Goal: Transaction & Acquisition: Purchase product/service

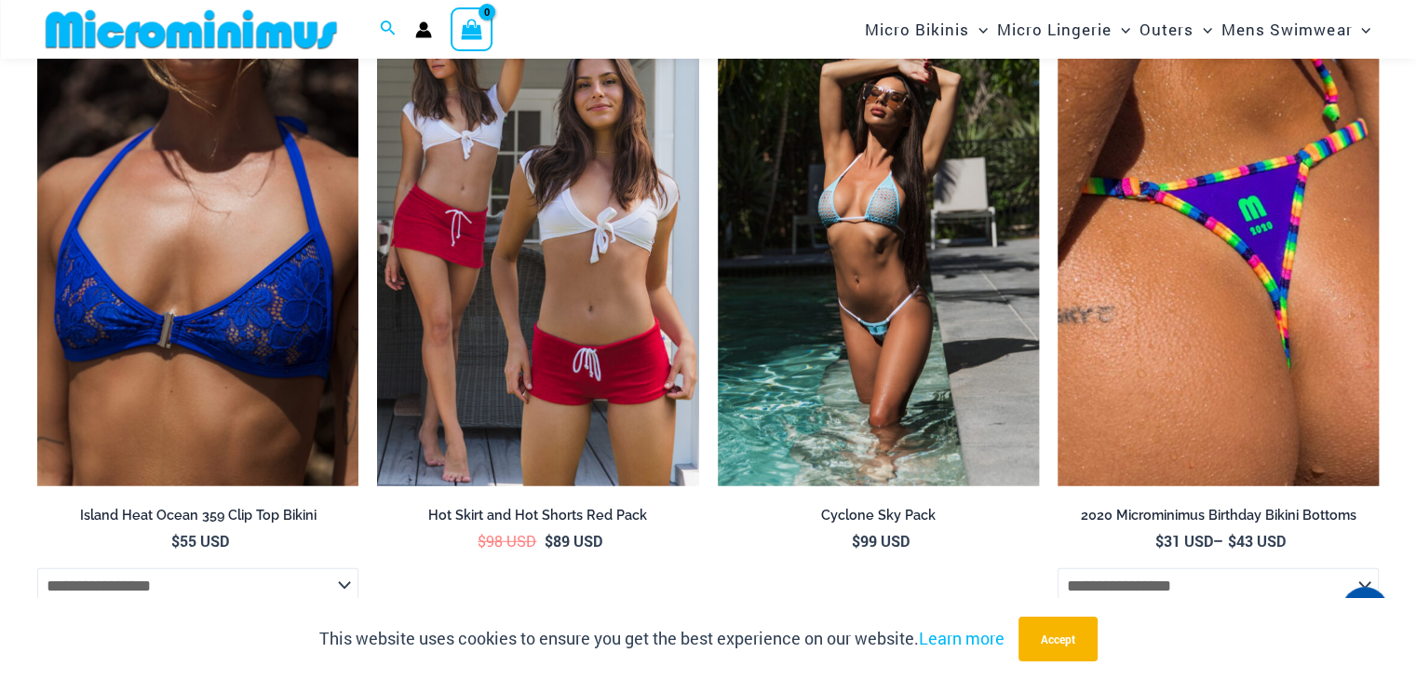
scroll to position [5061, 0]
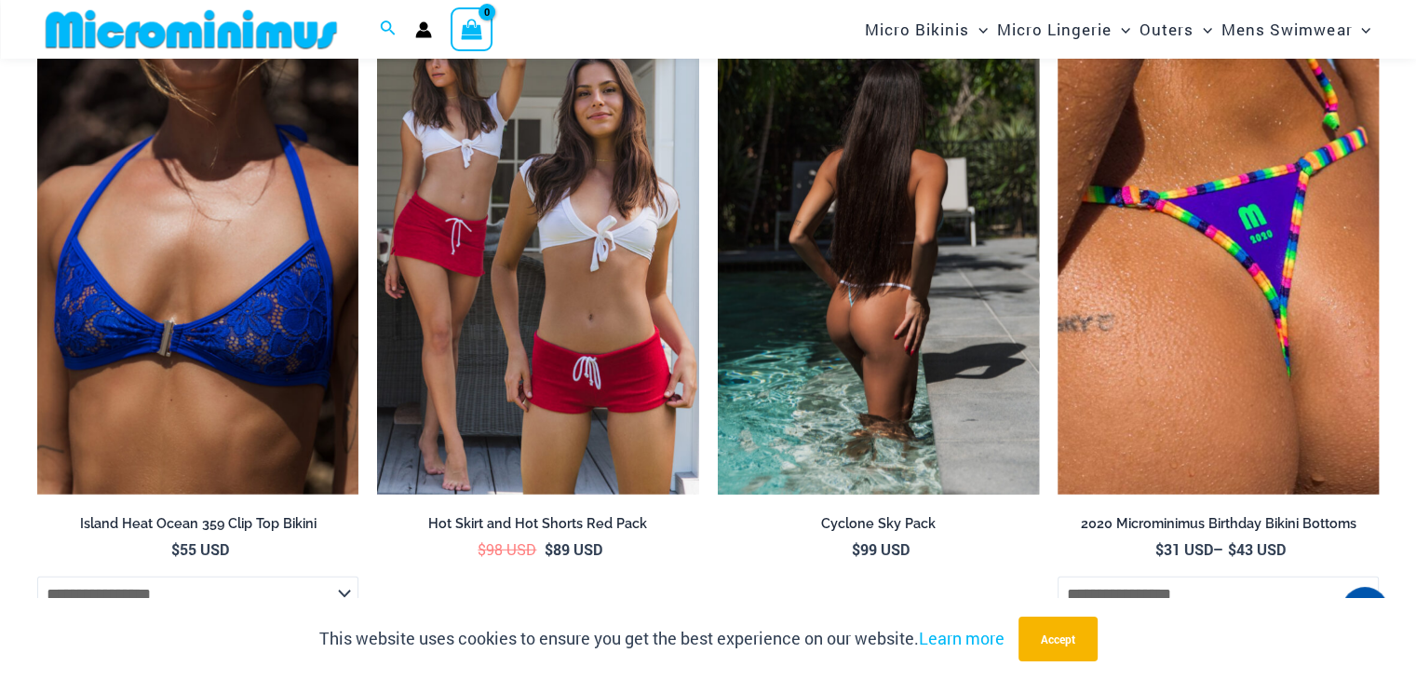
click at [818, 355] on img at bounding box center [878, 254] width 321 height 482
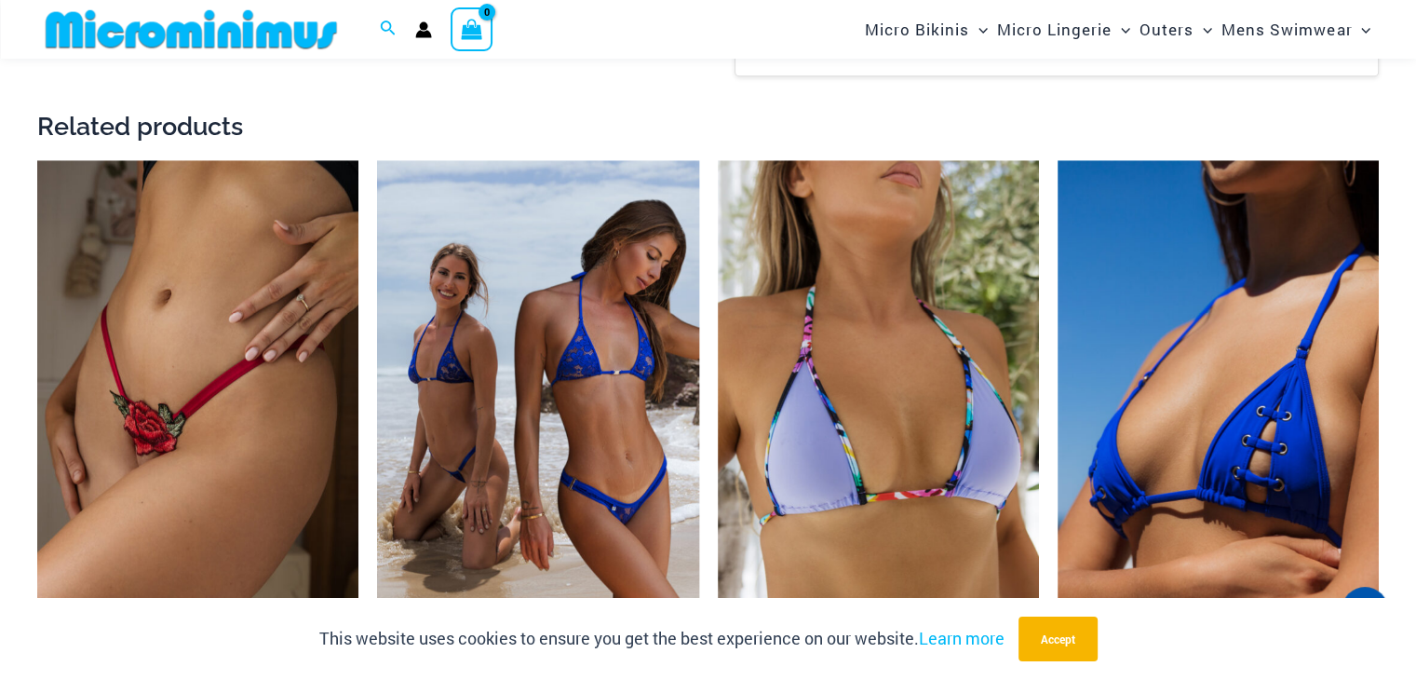
scroll to position [2216, 0]
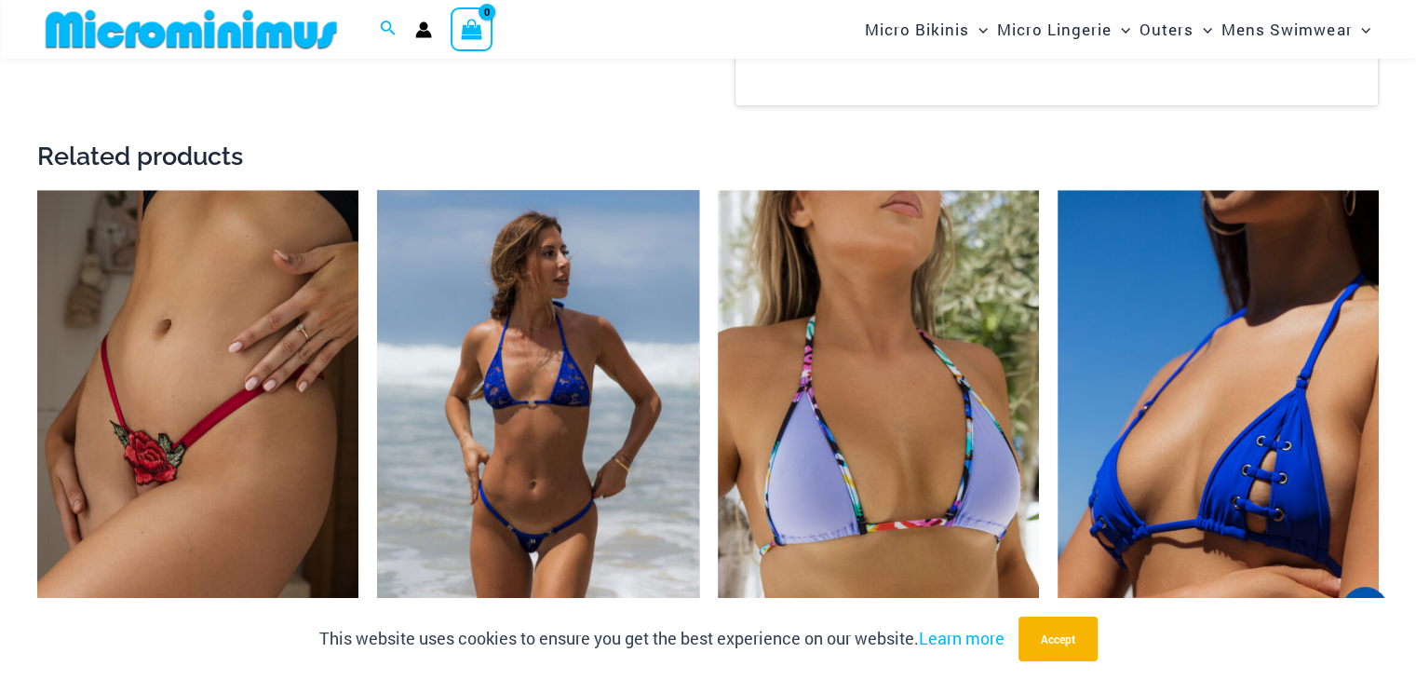
click at [492, 264] on img at bounding box center [537, 431] width 321 height 482
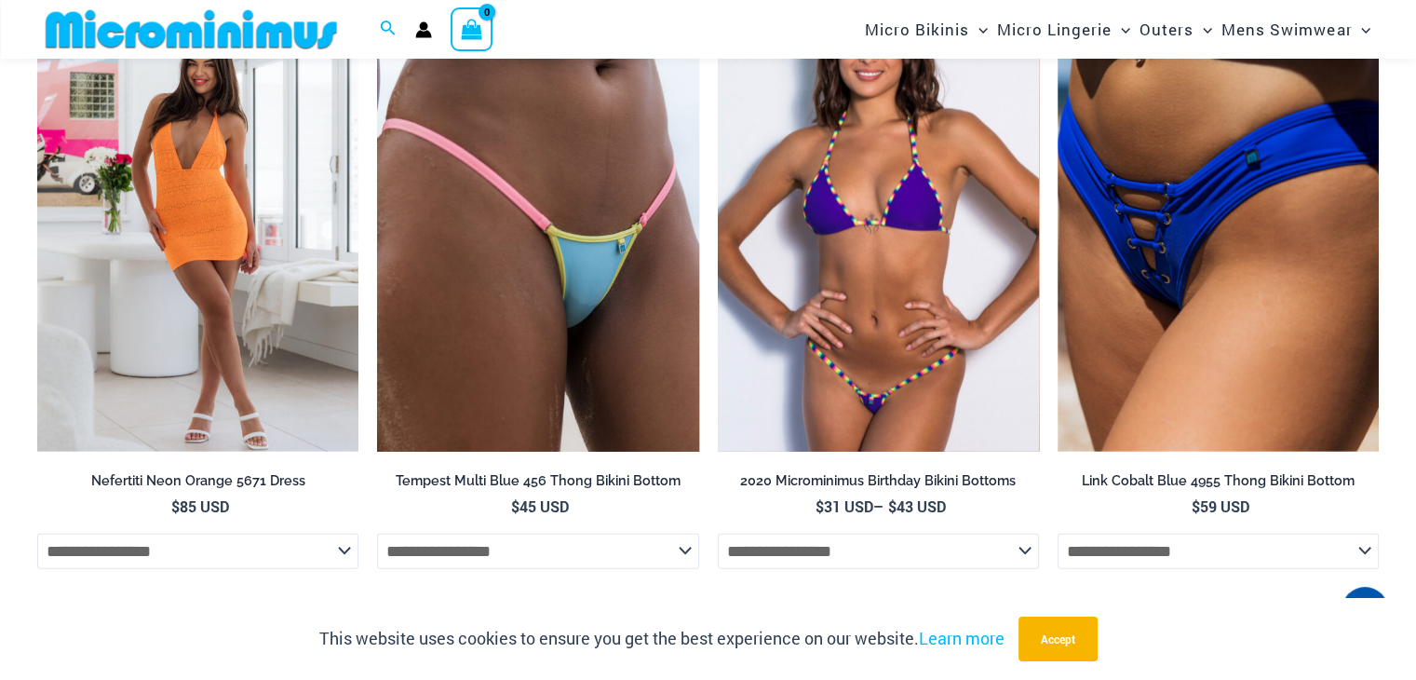
scroll to position [4803, 0]
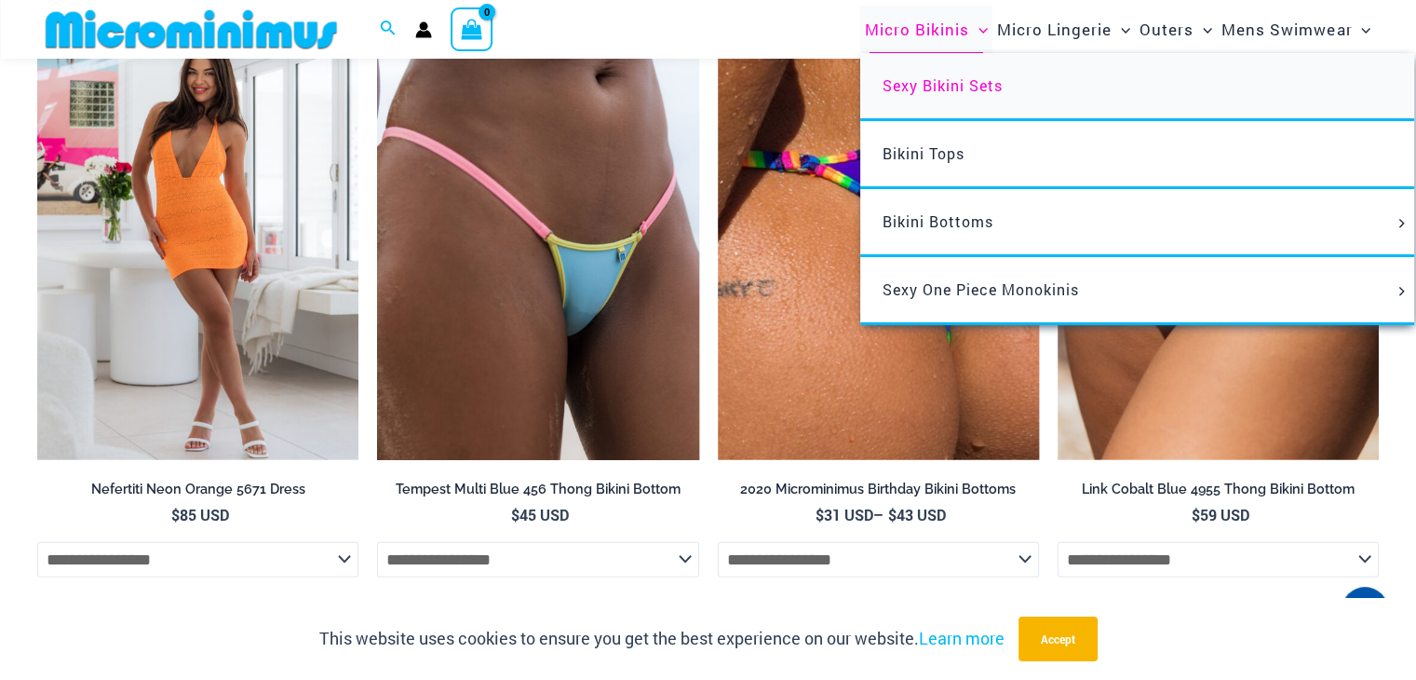
click at [928, 90] on span "Sexy Bikini Sets" at bounding box center [943, 85] width 120 height 20
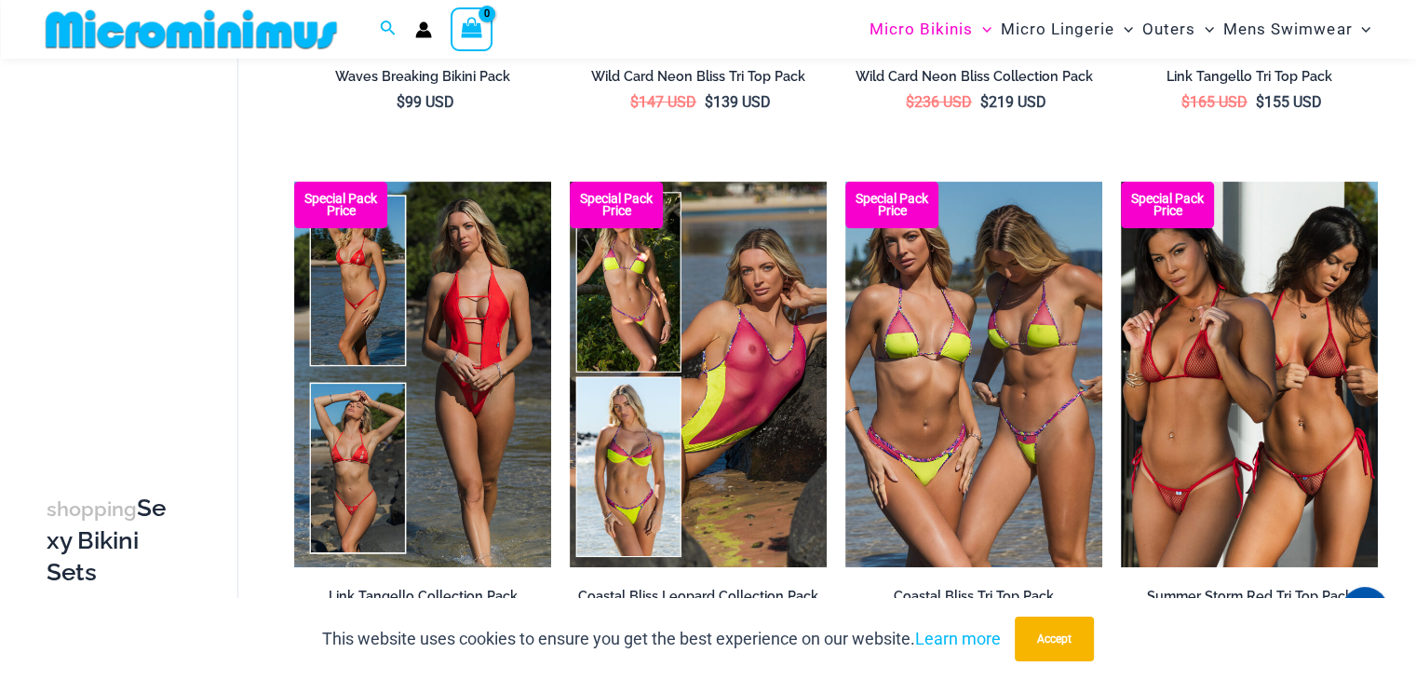
scroll to position [533, 0]
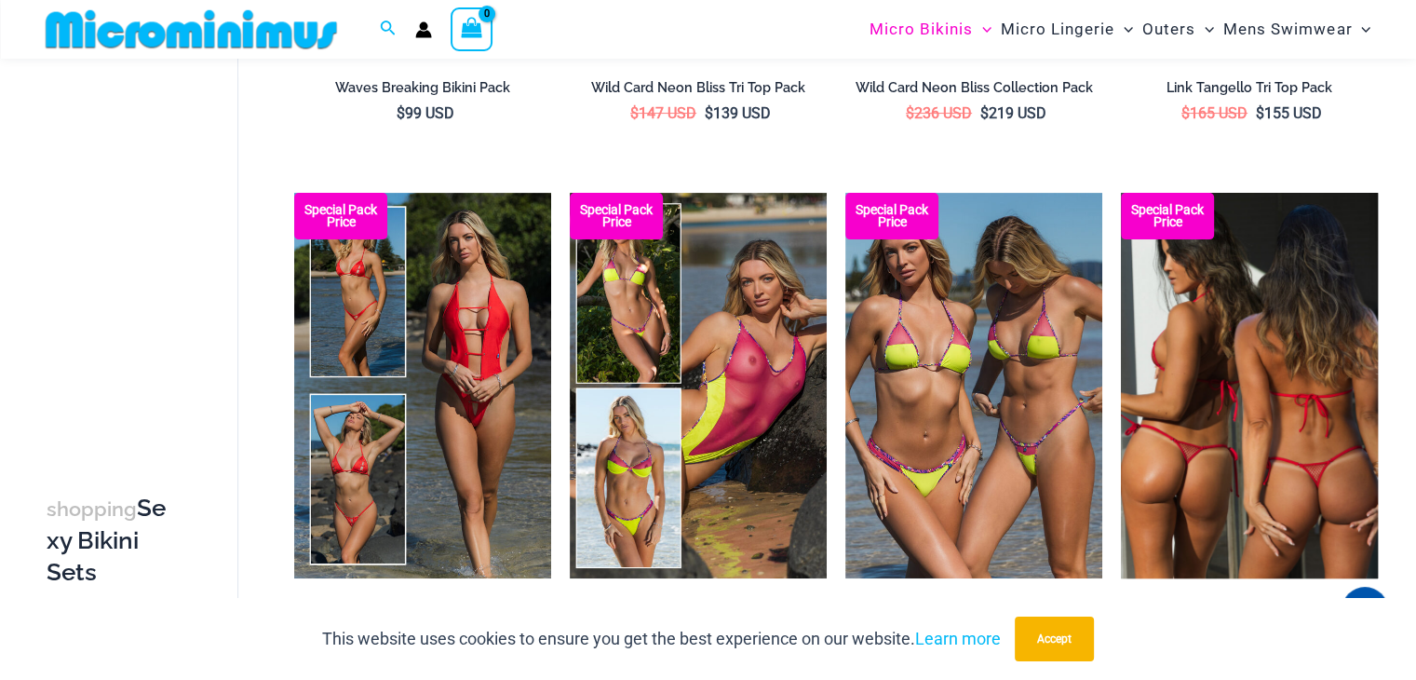
click at [1219, 423] on img at bounding box center [1249, 385] width 257 height 385
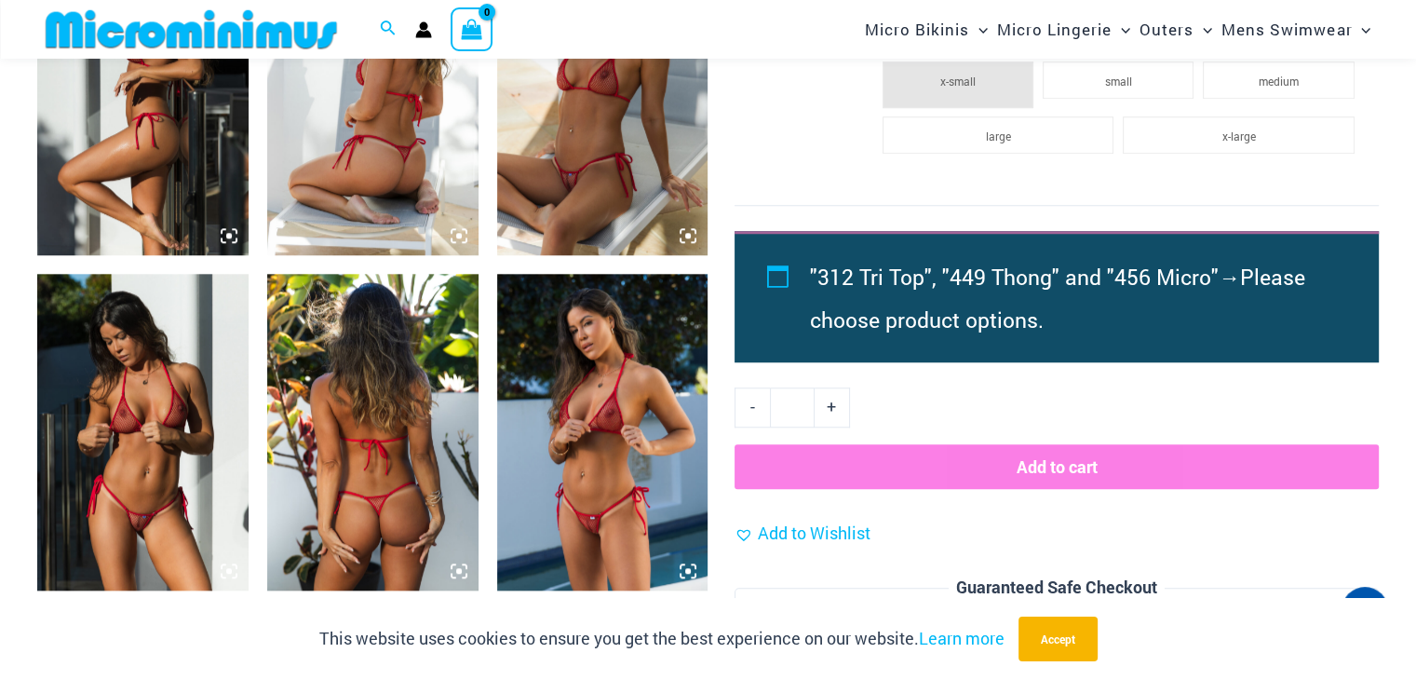
scroll to position [1601, 0]
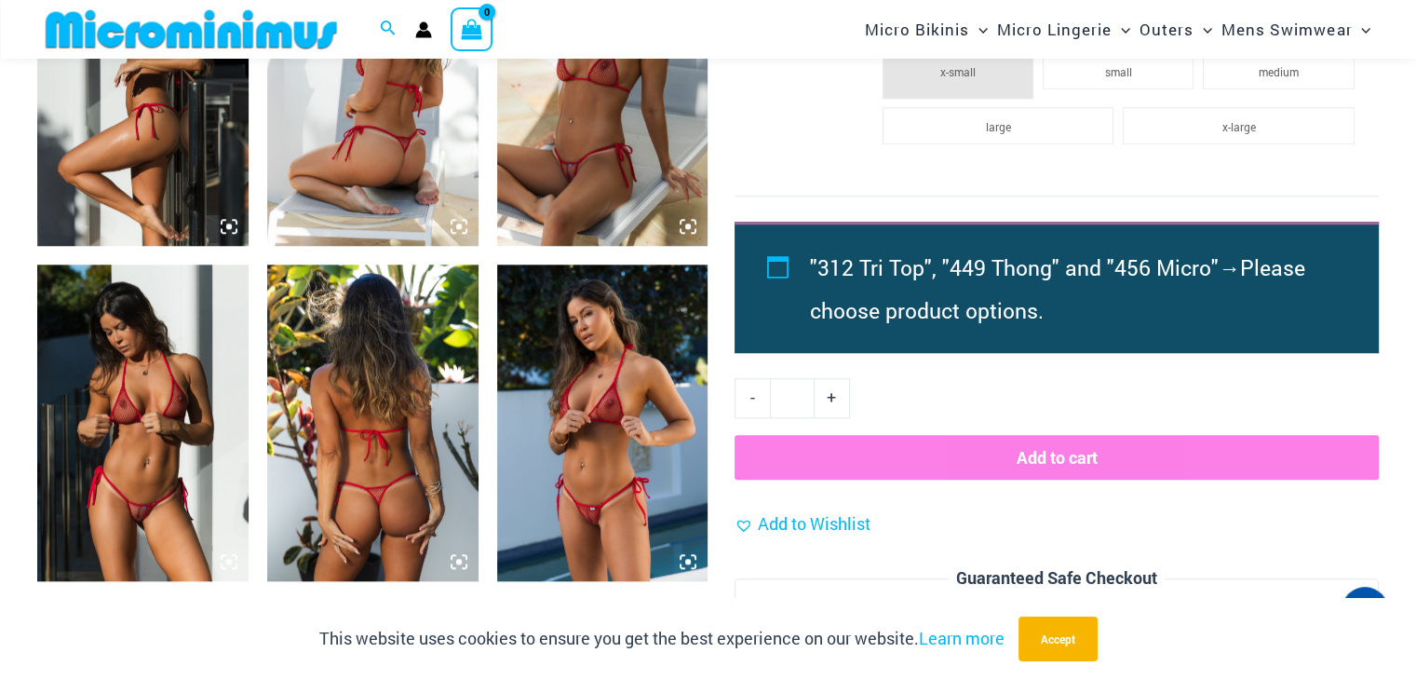
drag, startPoint x: 1419, startPoint y: 57, endPoint x: 1417, endPoint y: 215, distance: 158.3
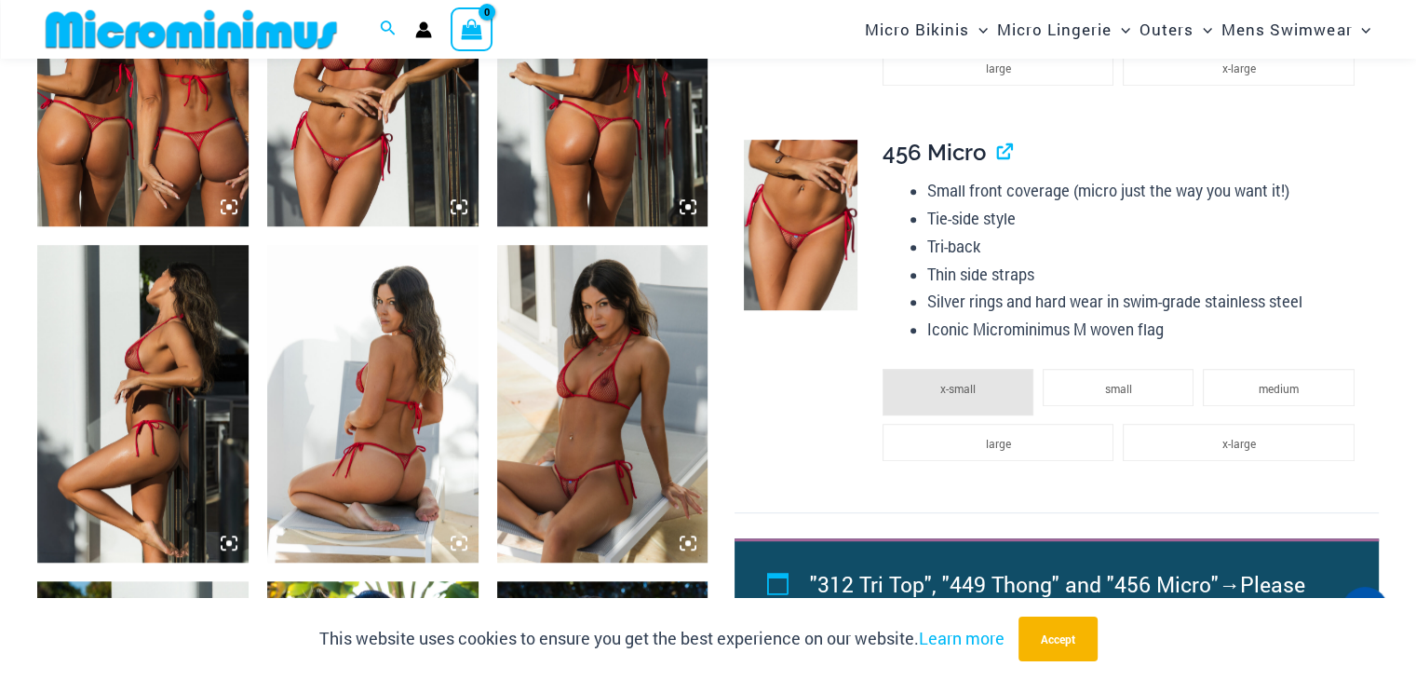
scroll to position [1140, 0]
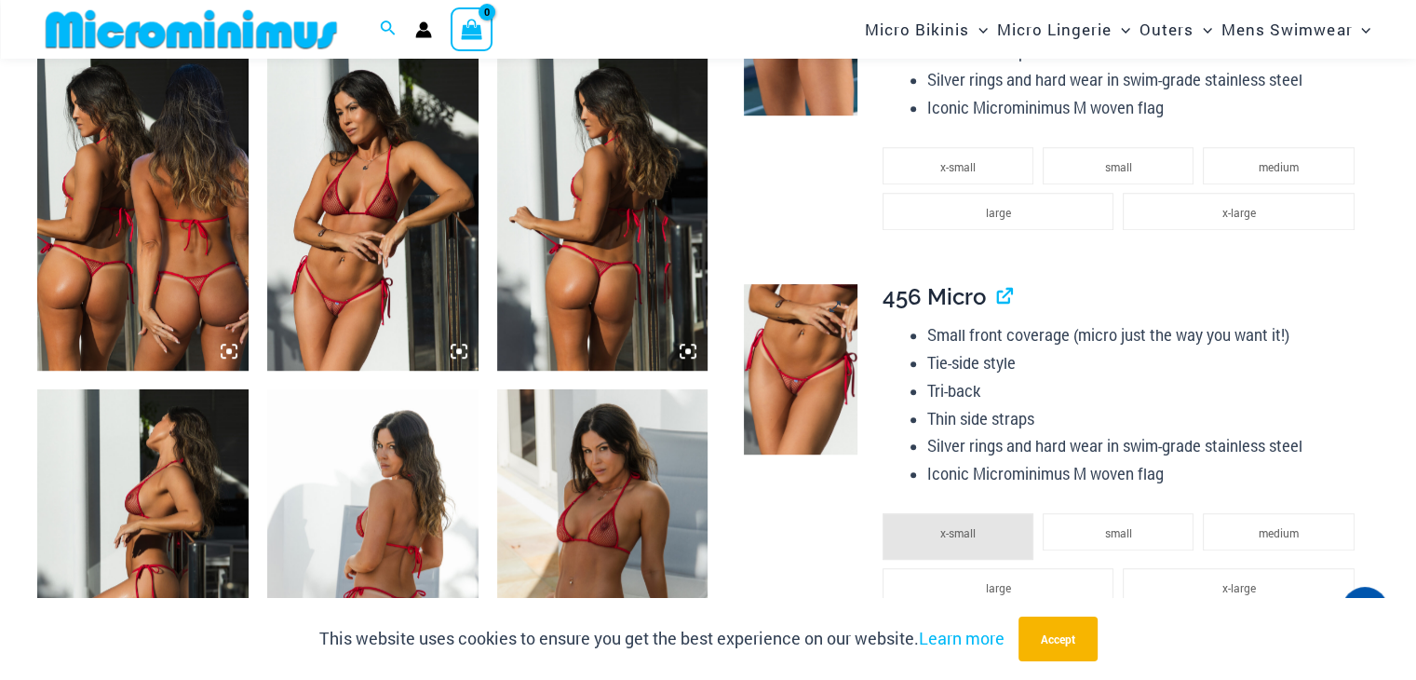
click at [792, 303] on img at bounding box center [801, 369] width 114 height 170
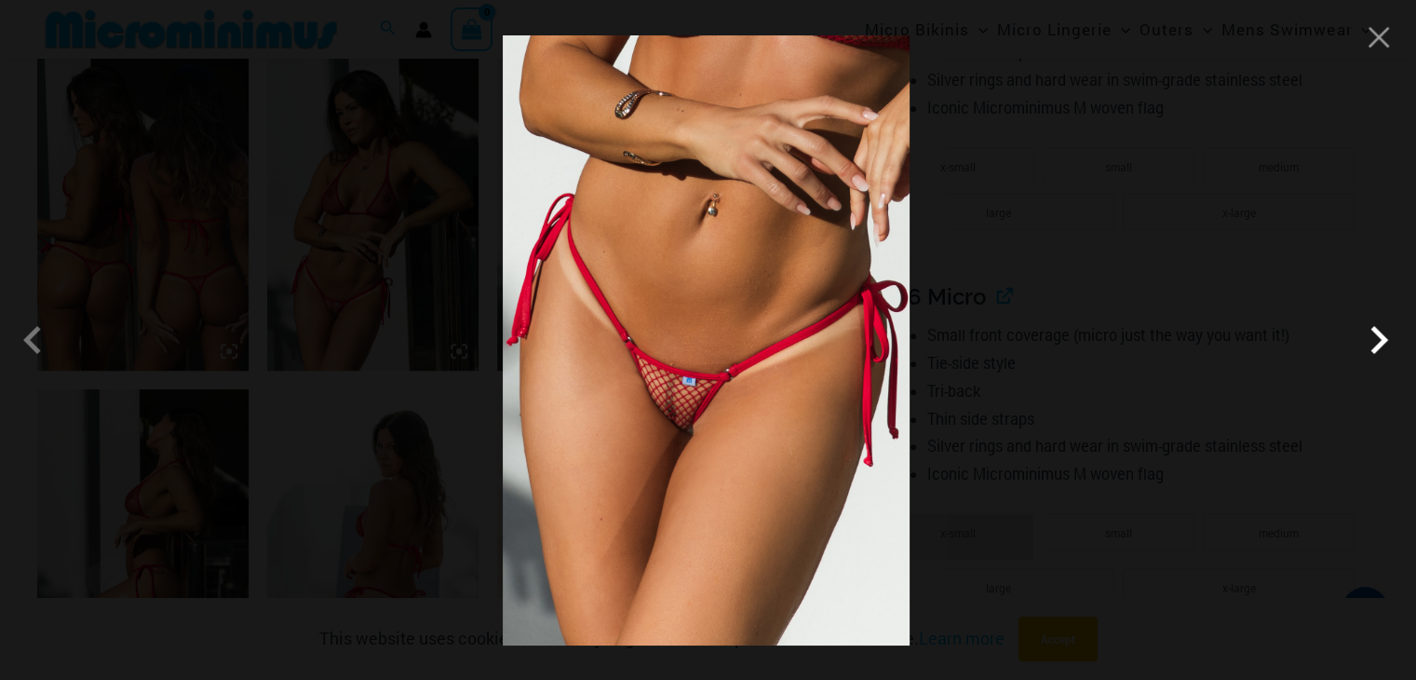
click at [1382, 347] on span at bounding box center [1379, 340] width 56 height 56
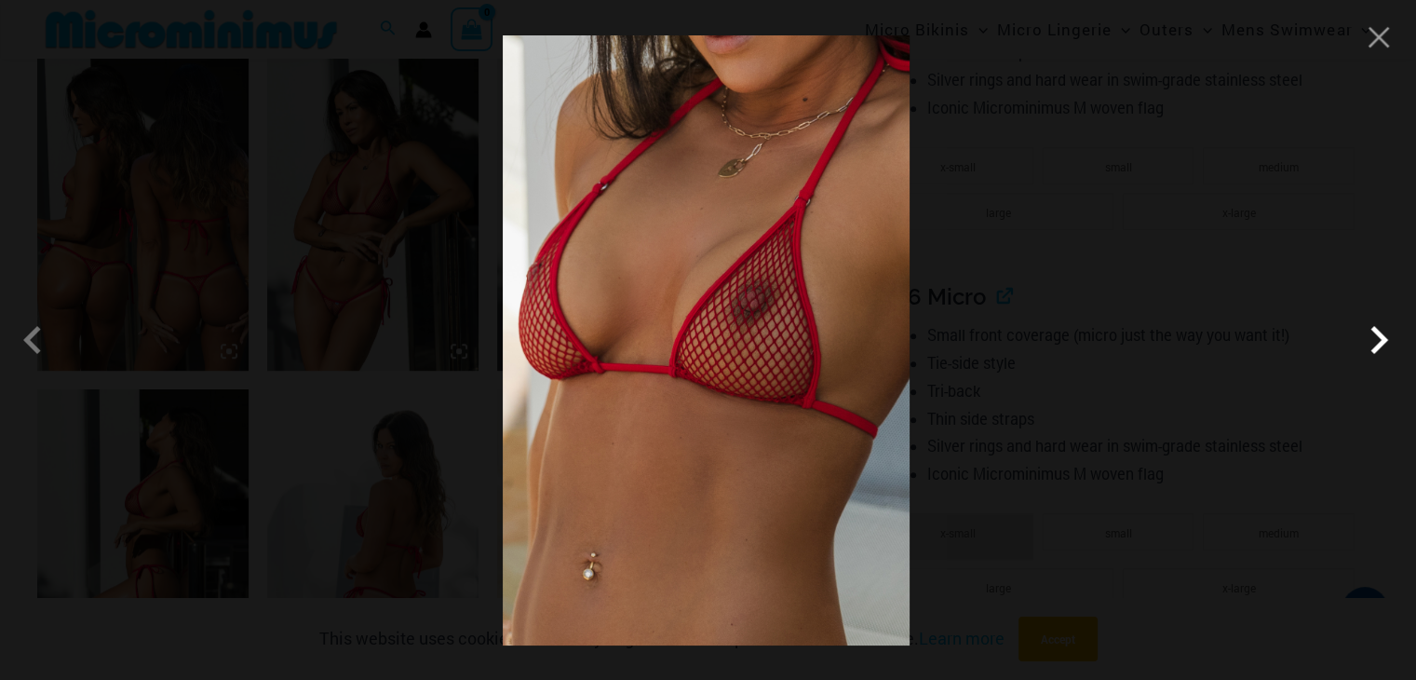
click at [1383, 344] on span at bounding box center [1379, 340] width 56 height 56
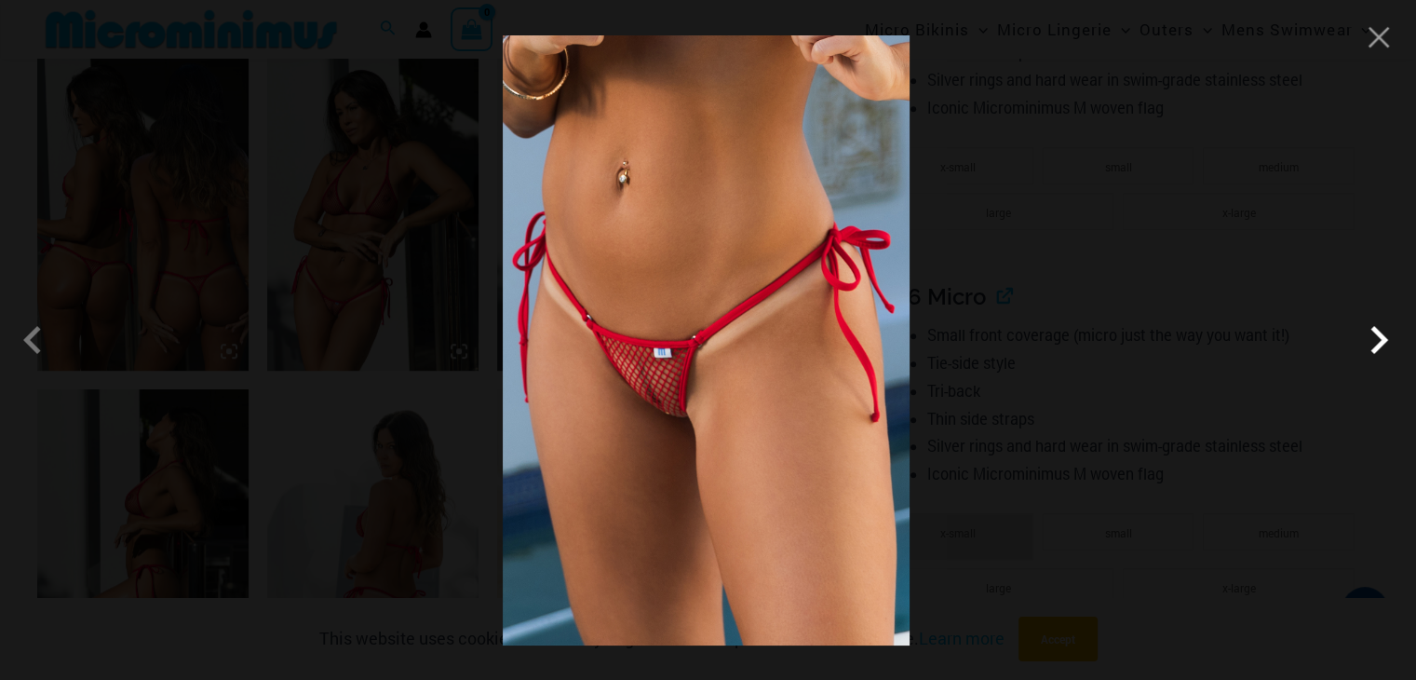
click at [1383, 342] on span at bounding box center [1379, 340] width 56 height 56
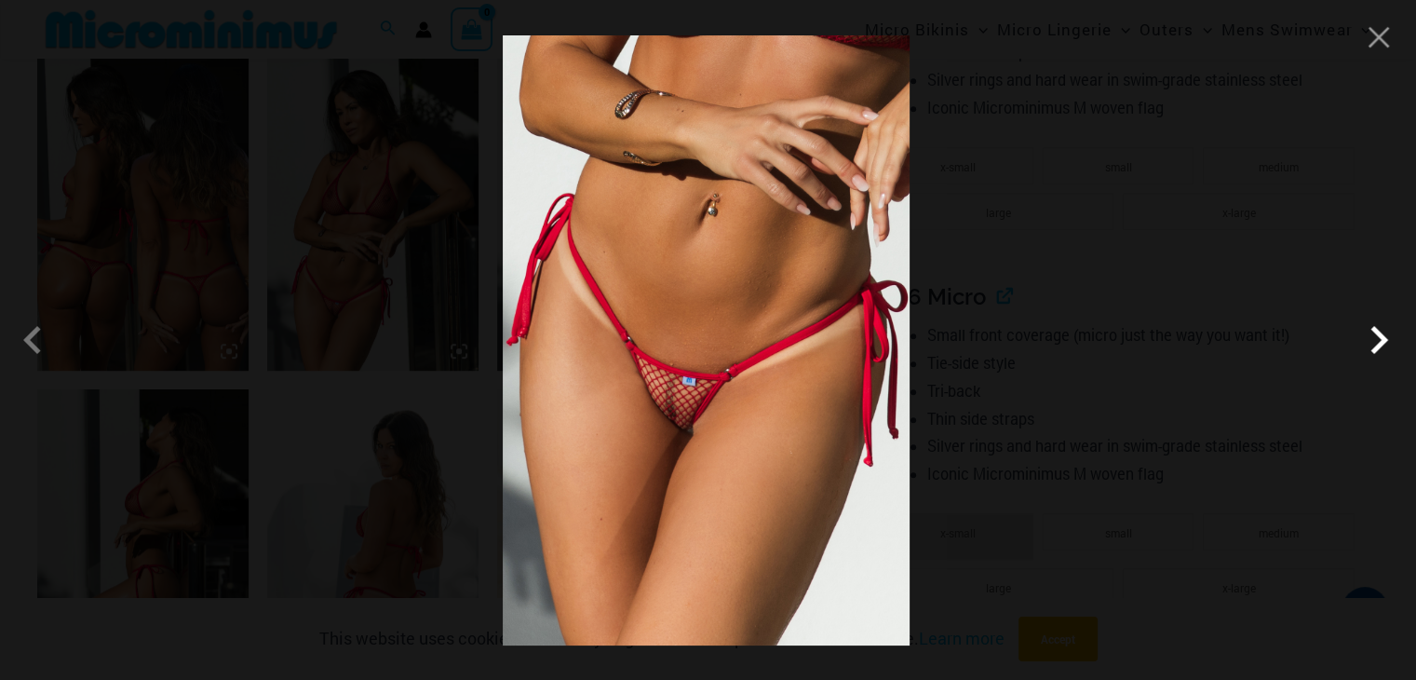
click at [1383, 342] on span at bounding box center [1379, 340] width 56 height 56
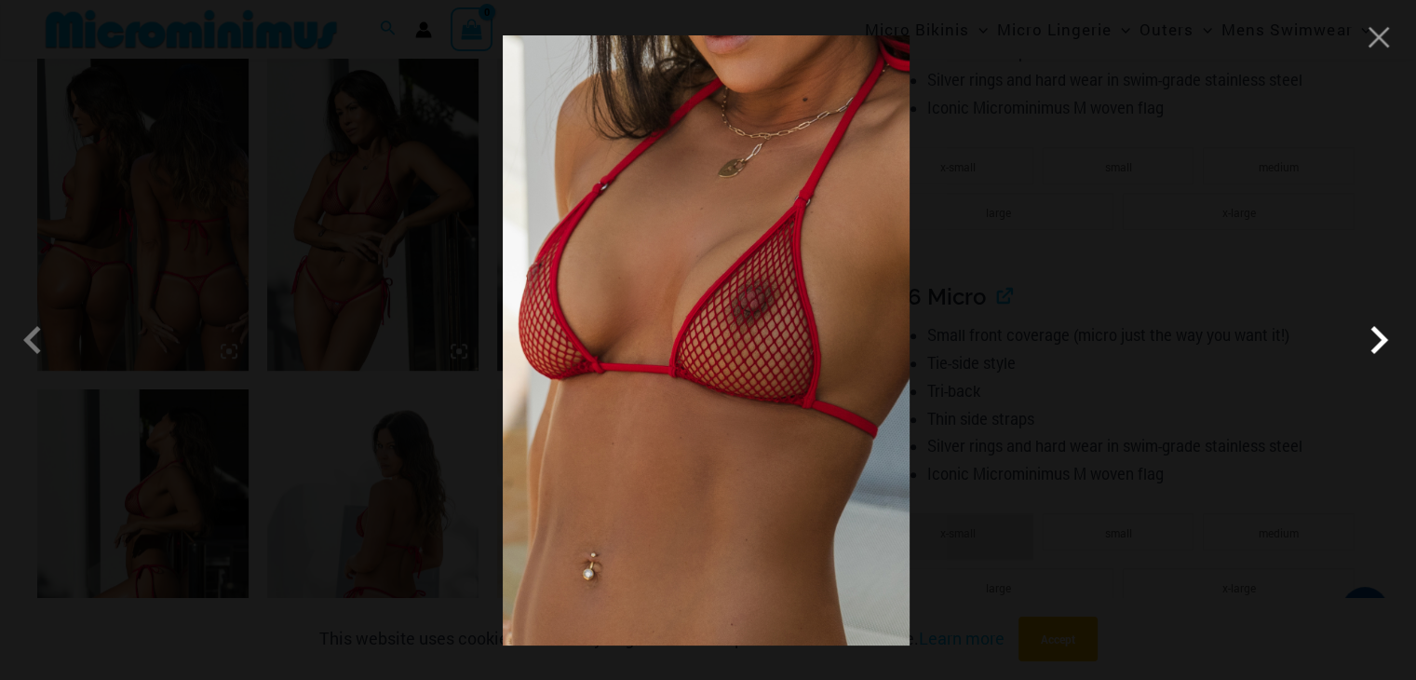
click at [1383, 342] on span at bounding box center [1379, 340] width 56 height 56
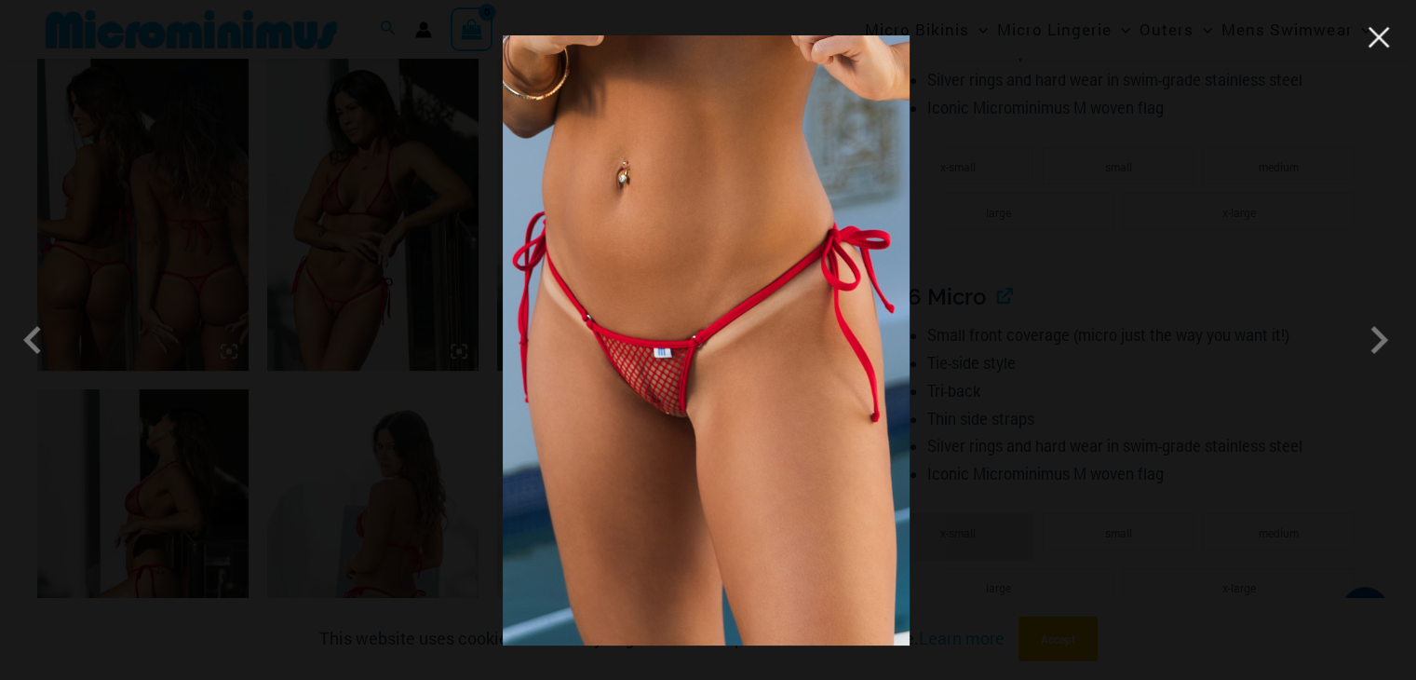
click at [1386, 47] on button "Close" at bounding box center [1379, 37] width 28 height 28
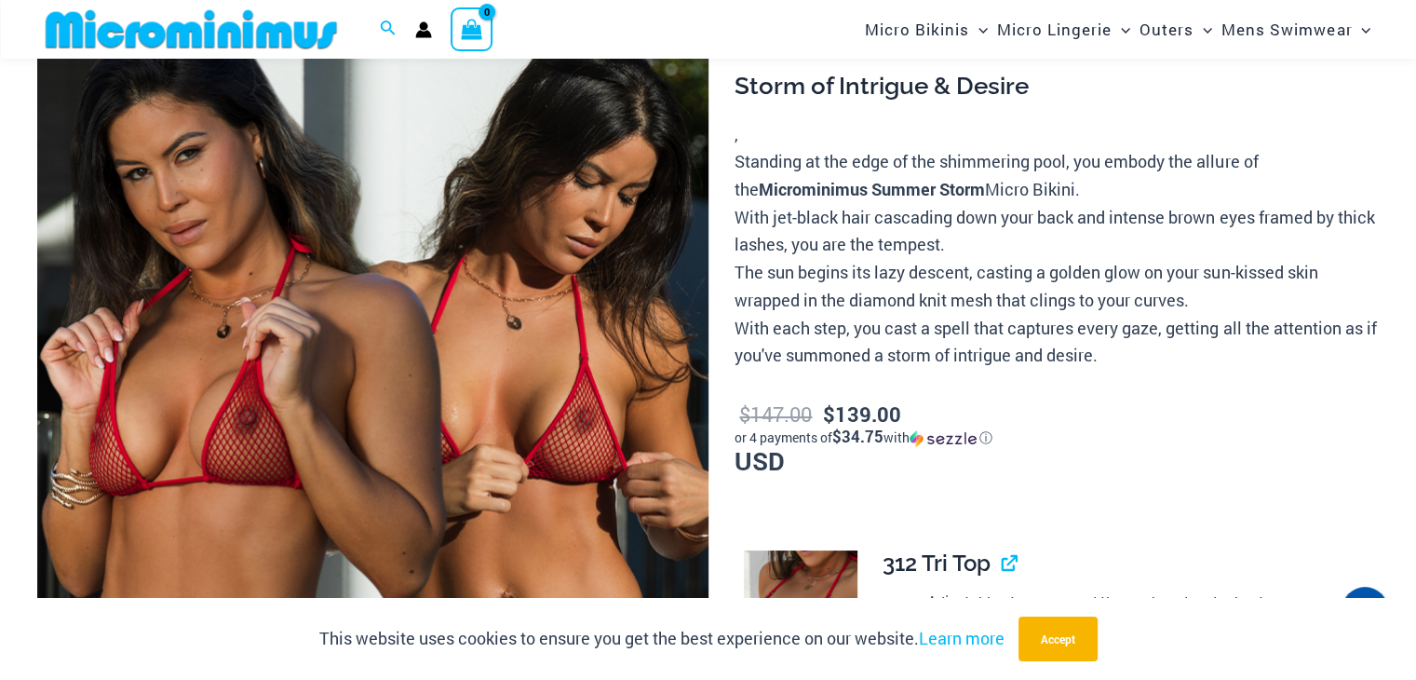
scroll to position [0, 0]
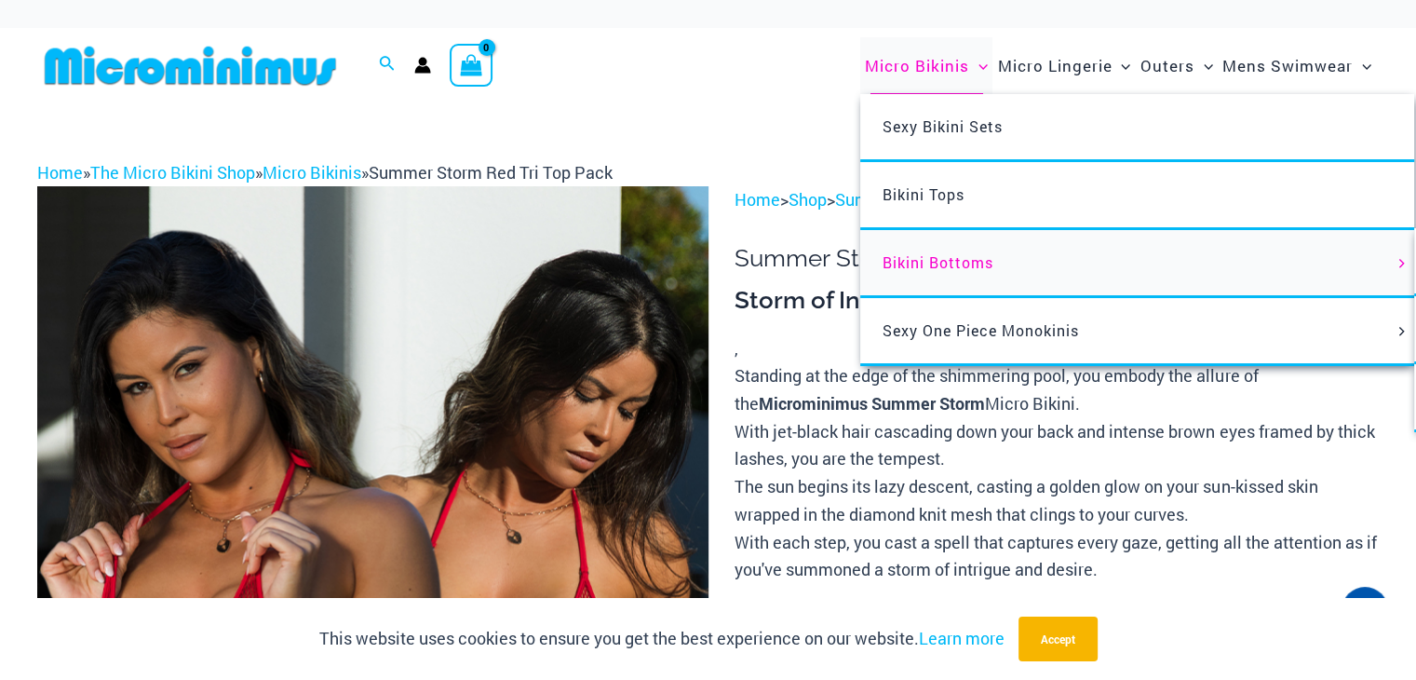
click at [924, 259] on span "Bikini Bottoms" at bounding box center [938, 262] width 111 height 20
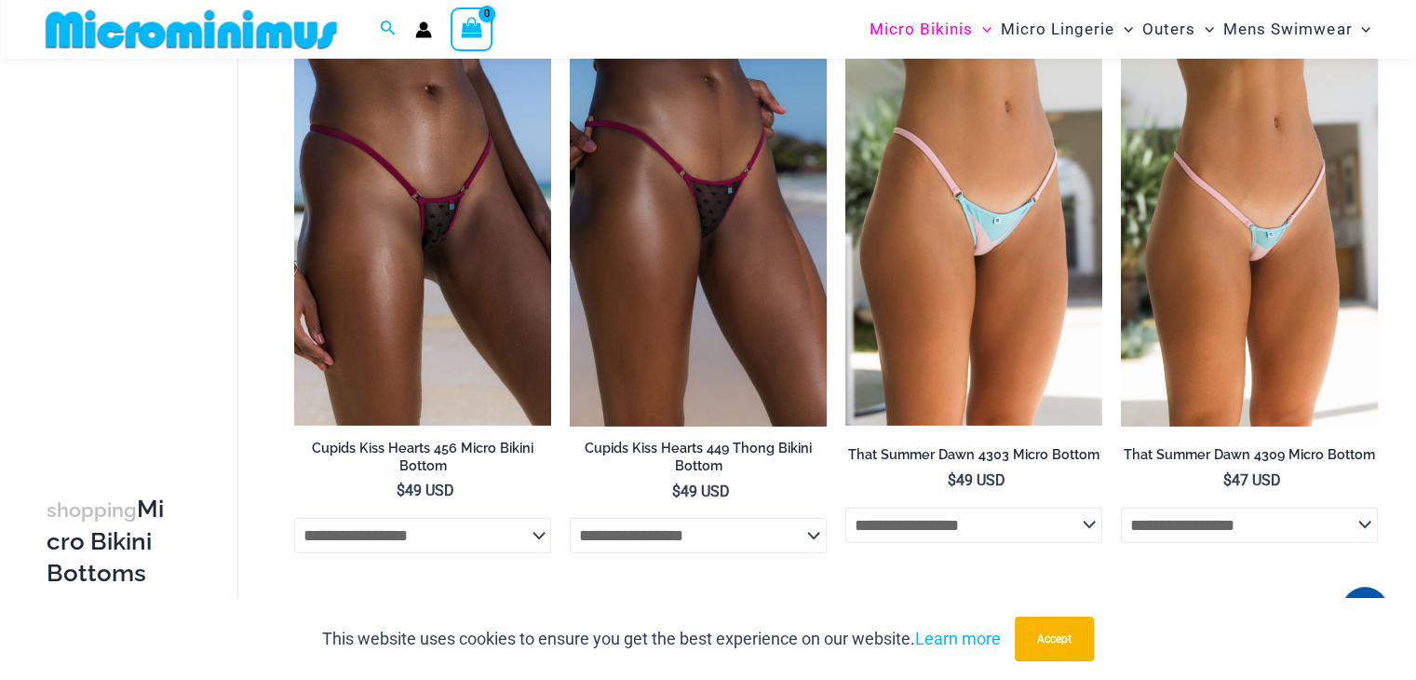
scroll to position [5050, 0]
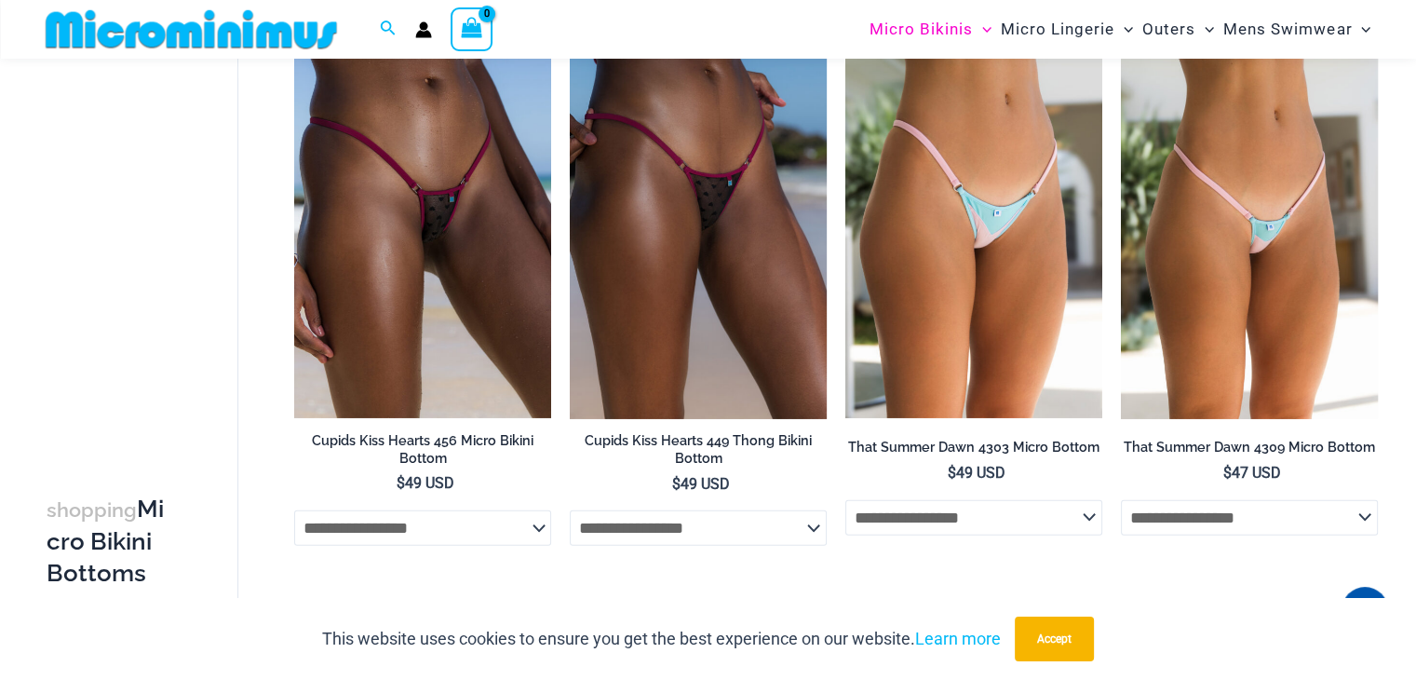
drag, startPoint x: 0, startPoint y: 0, endPoint x: 1320, endPoint y: 573, distance: 1439.0
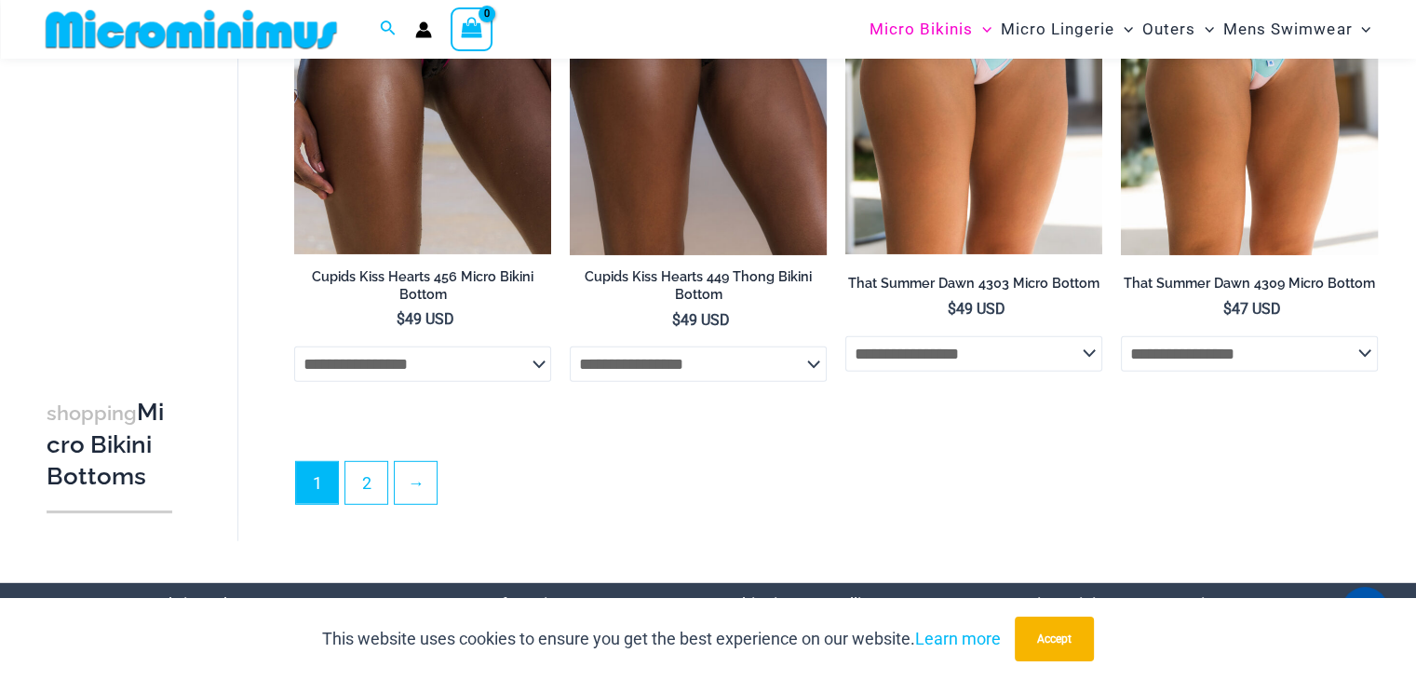
scroll to position [5350, 0]
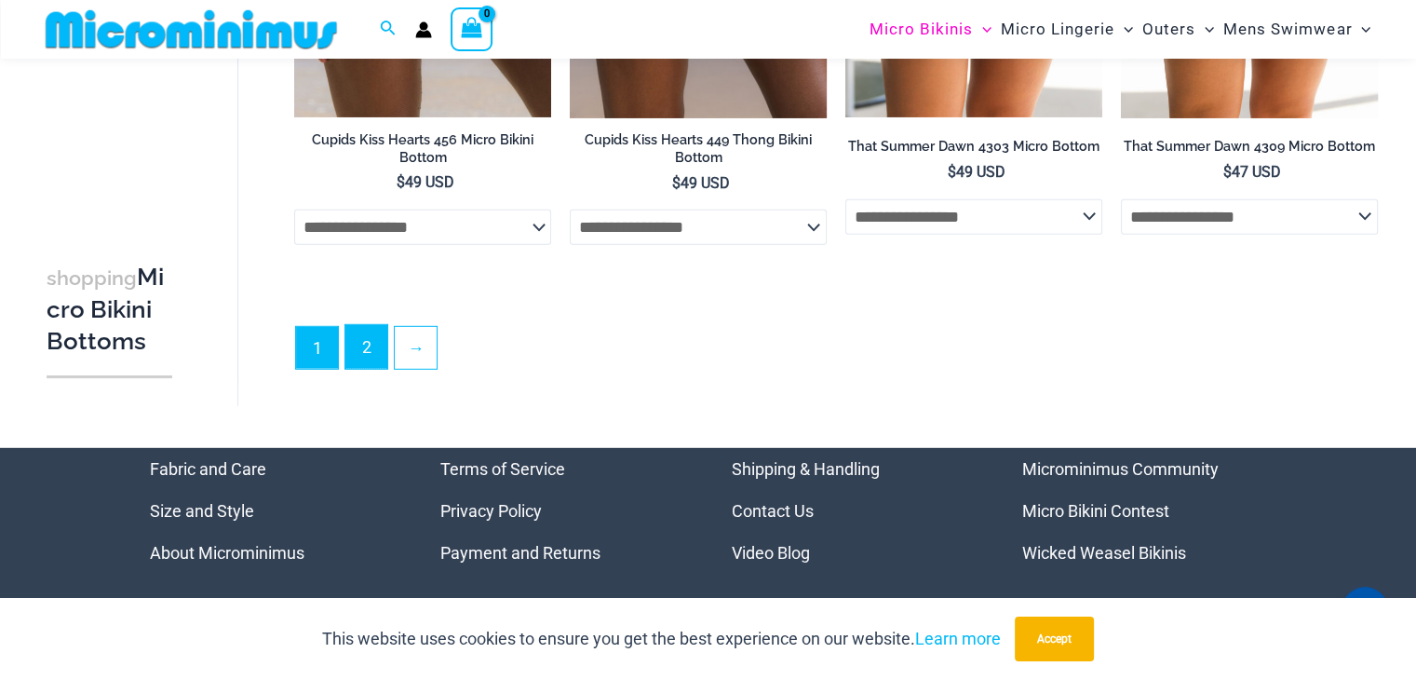
click at [367, 346] on link "2" at bounding box center [366, 347] width 42 height 44
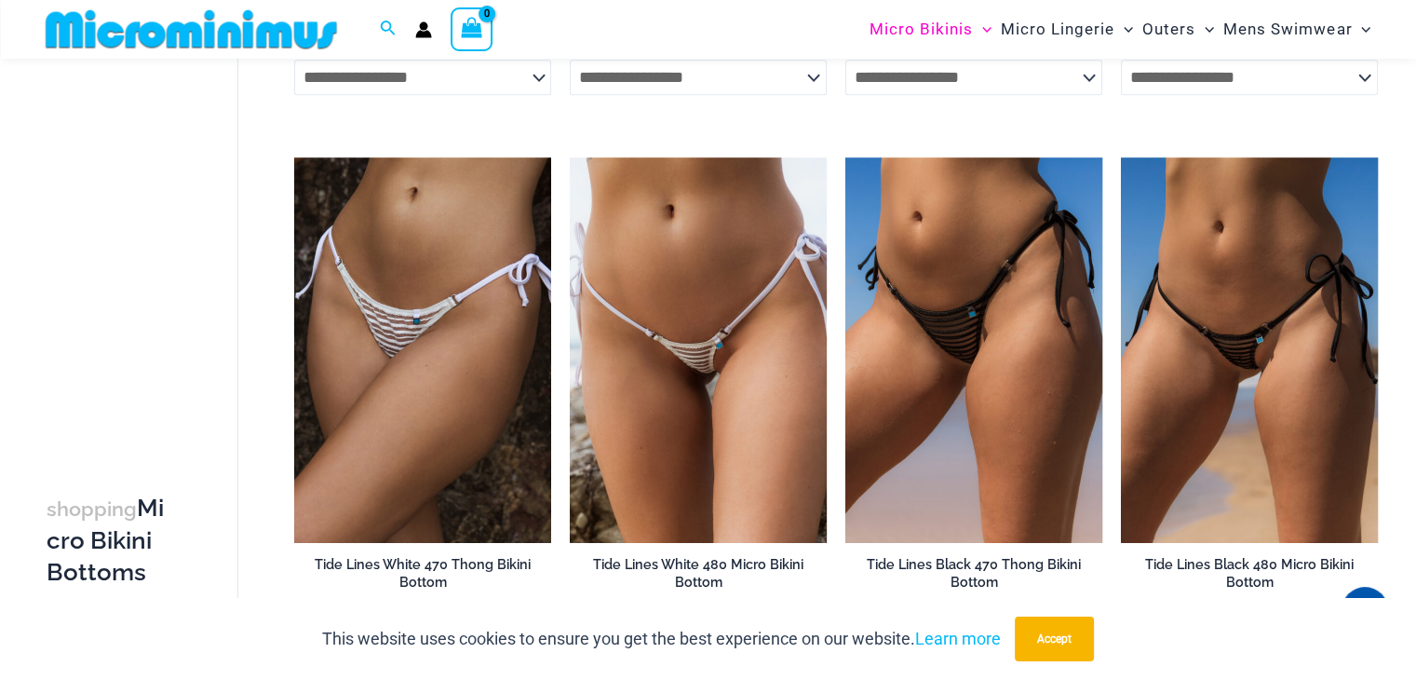
scroll to position [1736, 0]
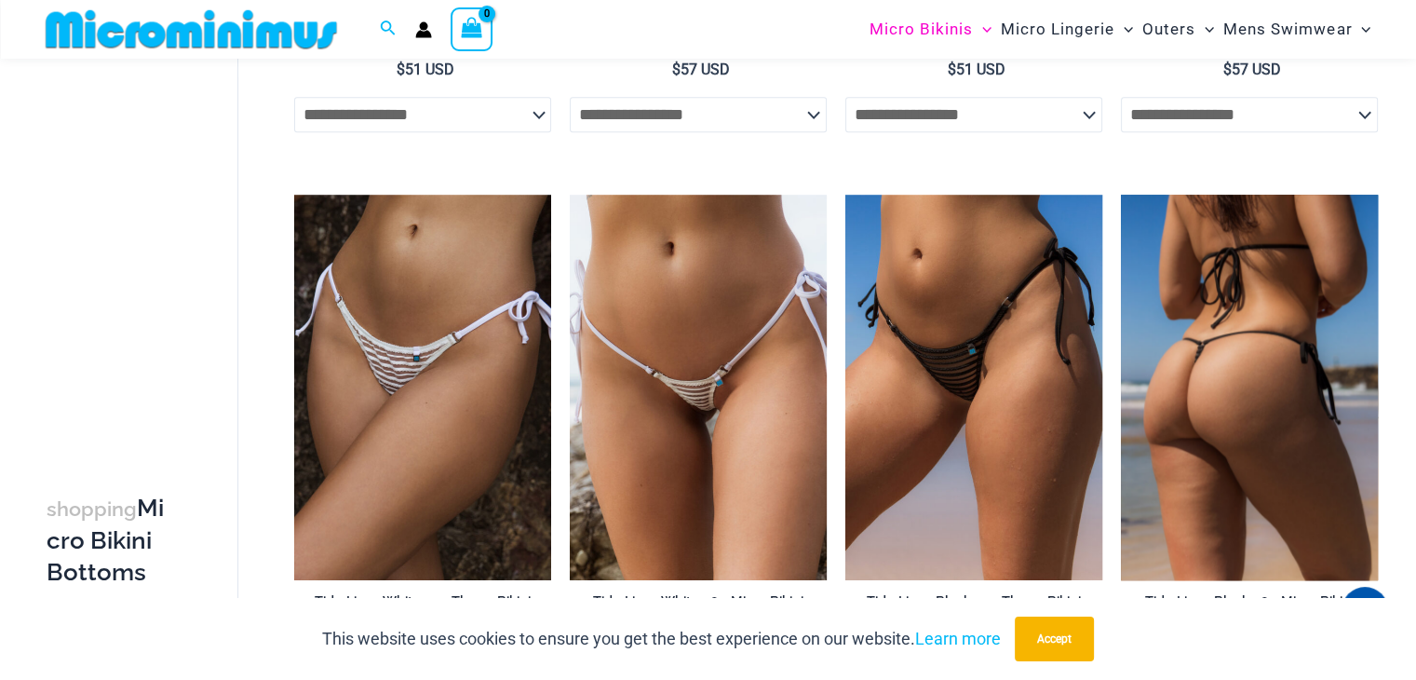
click at [1233, 348] on img at bounding box center [1249, 387] width 257 height 385
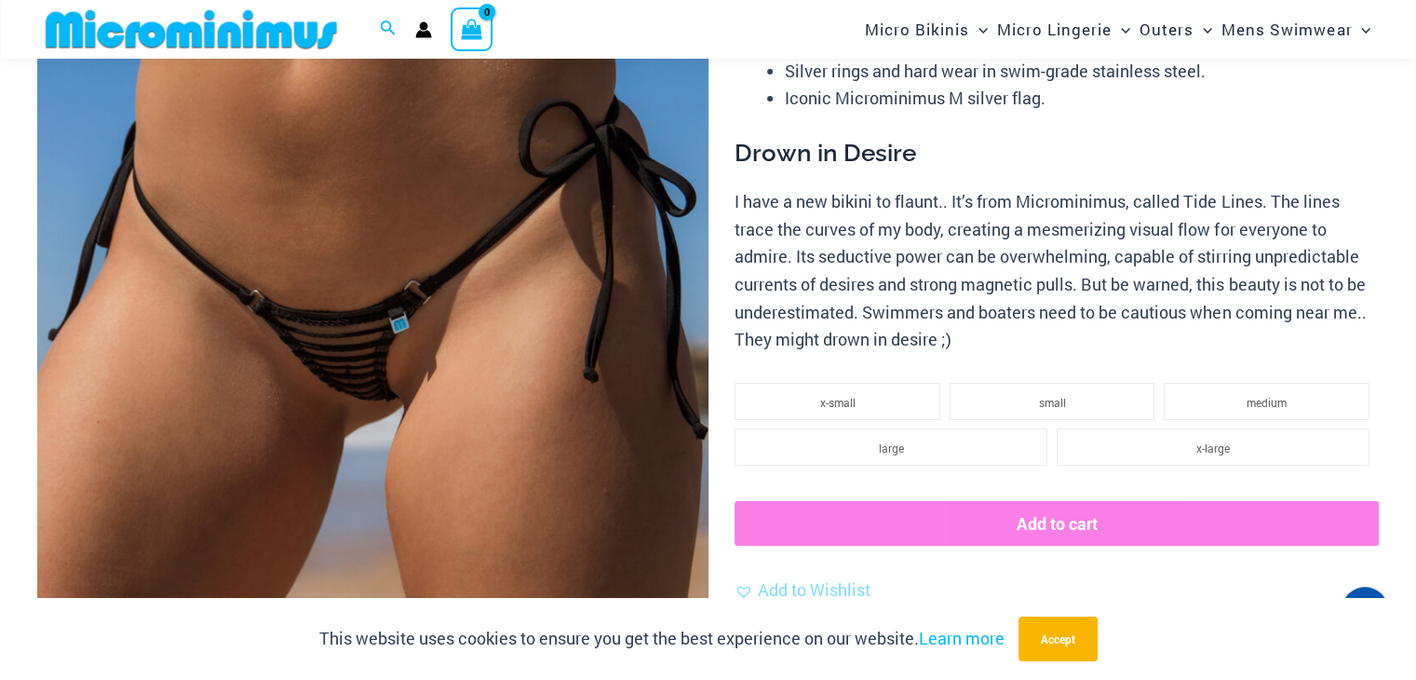
scroll to position [314, 0]
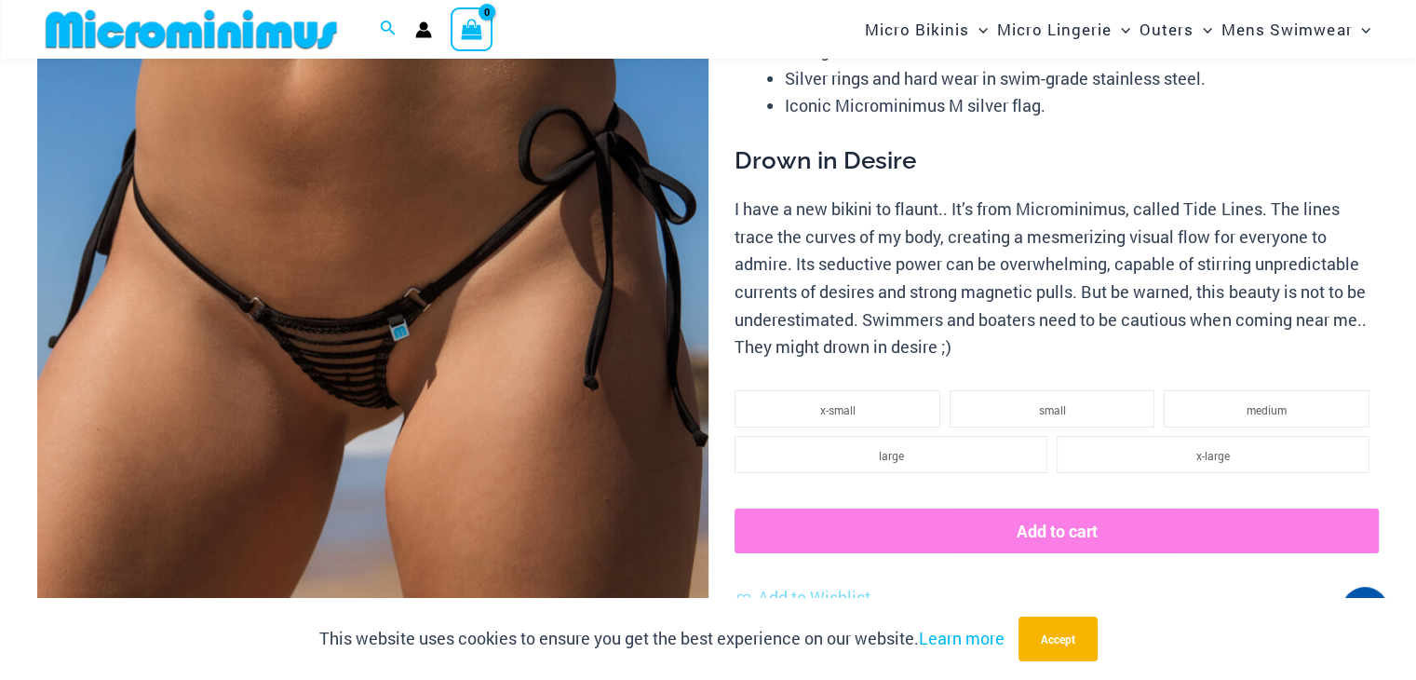
click at [365, 185] on img at bounding box center [372, 359] width 671 height 1006
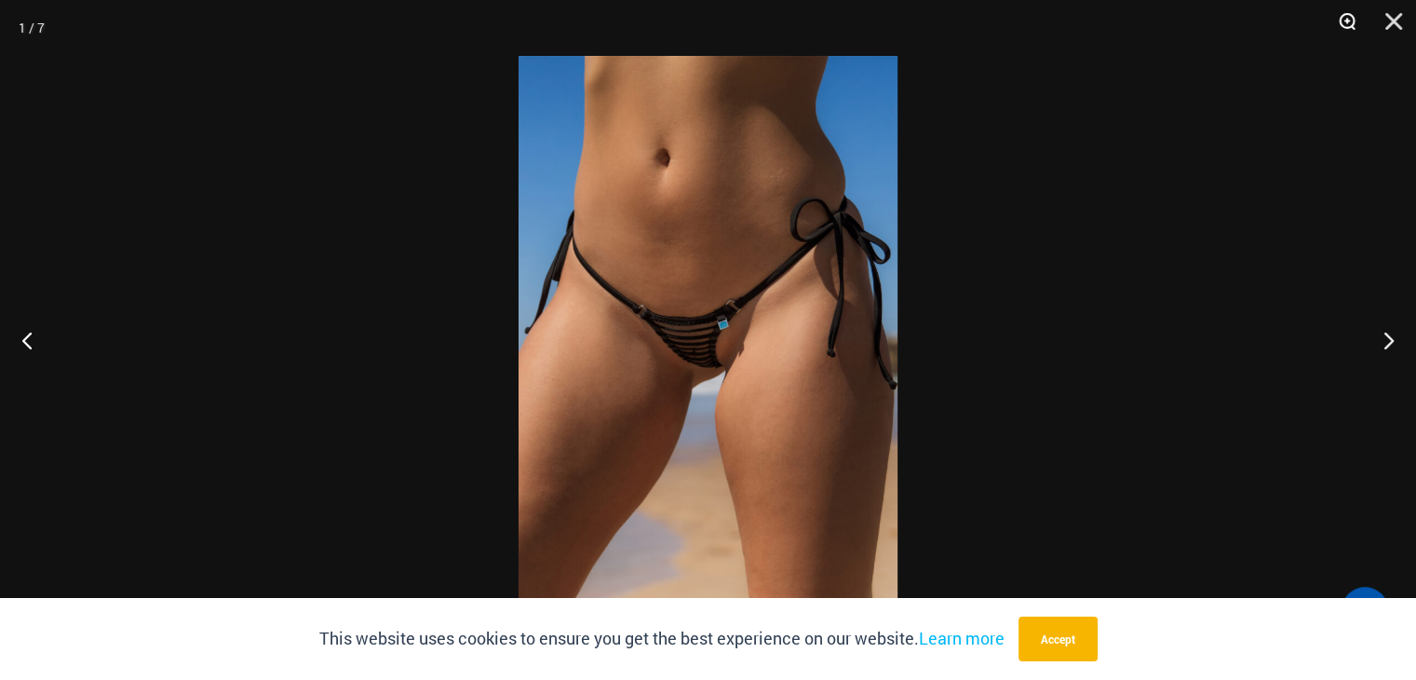
click at [1344, 20] on button "Zoom" at bounding box center [1340, 28] width 47 height 56
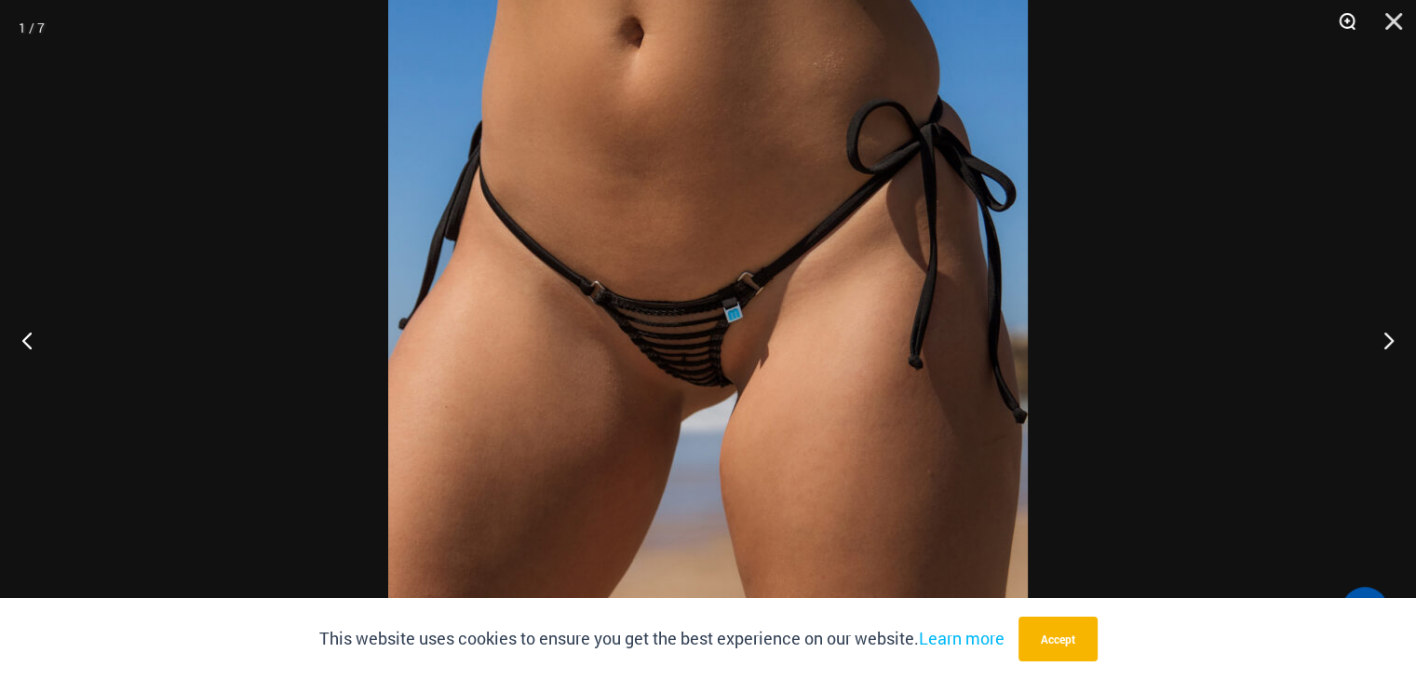
click at [1344, 20] on button "Zoom" at bounding box center [1340, 28] width 47 height 56
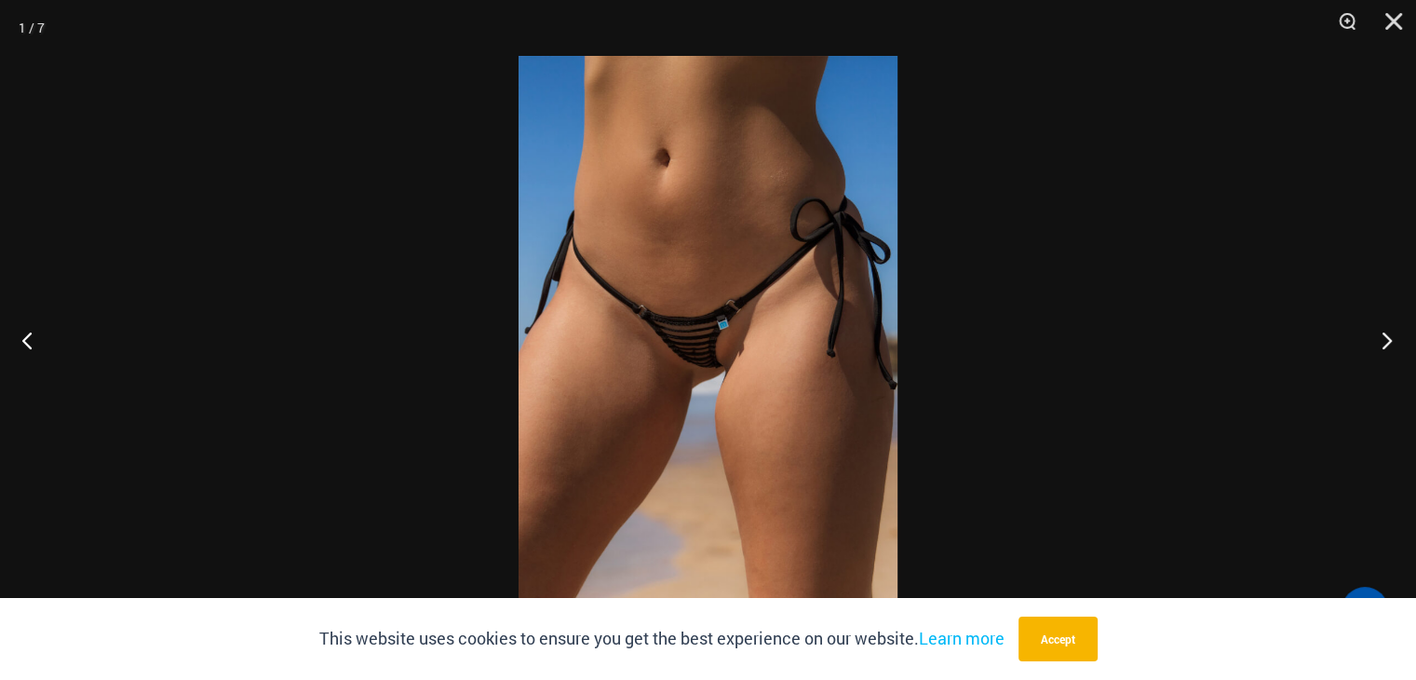
click at [1389, 335] on button "Next" at bounding box center [1381, 339] width 70 height 93
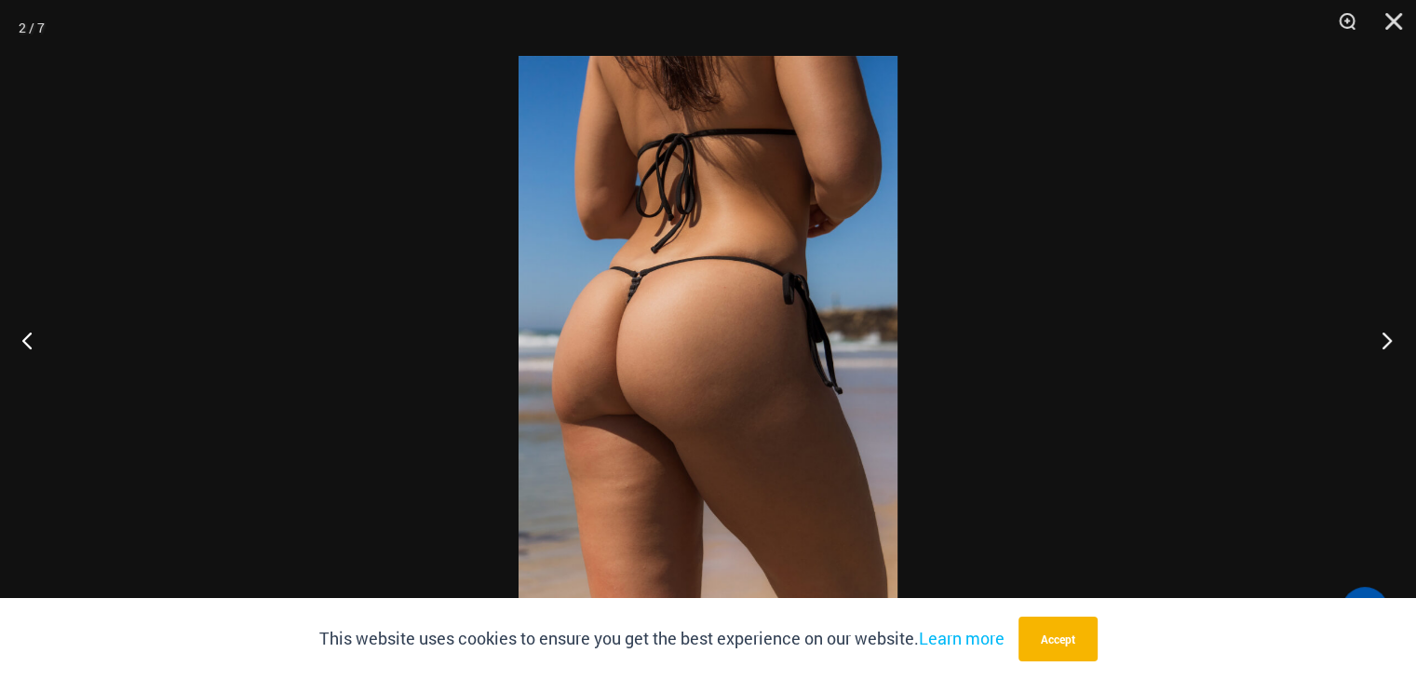
click at [1389, 335] on button "Next" at bounding box center [1381, 339] width 70 height 93
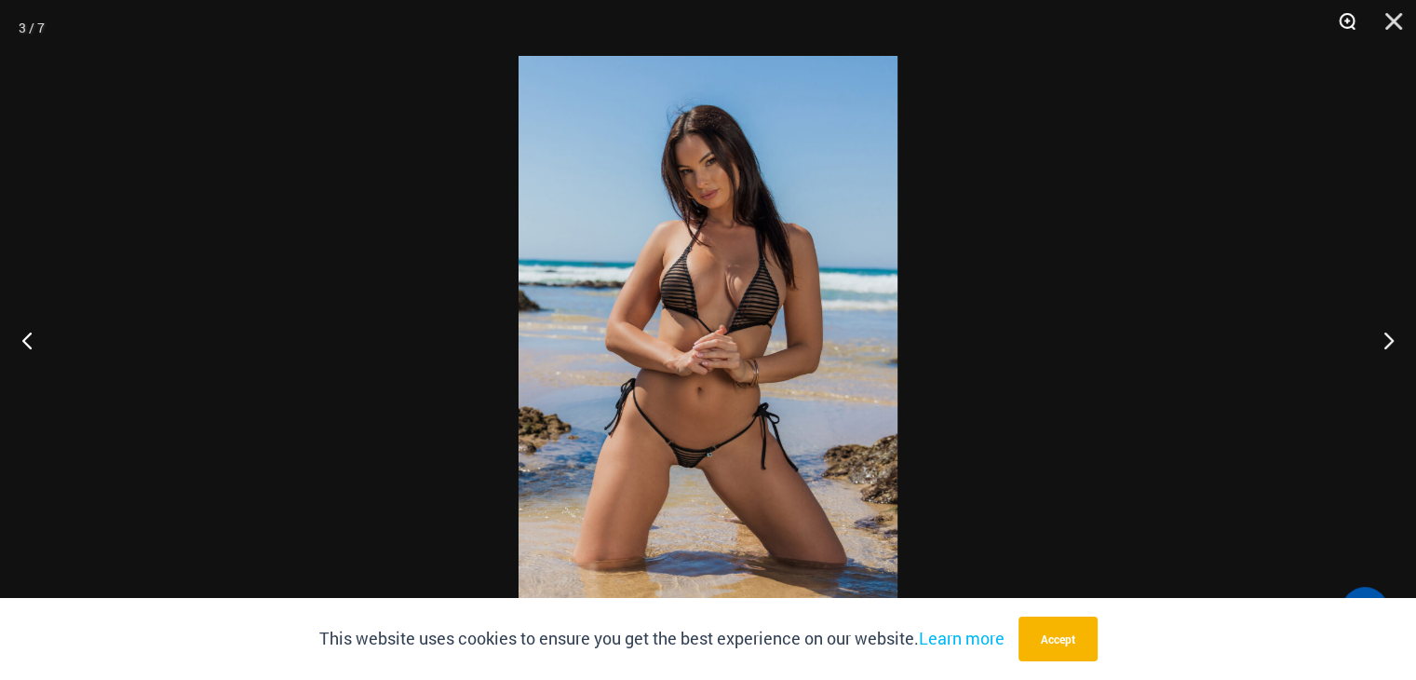
click at [1350, 15] on button "Zoom" at bounding box center [1340, 28] width 47 height 56
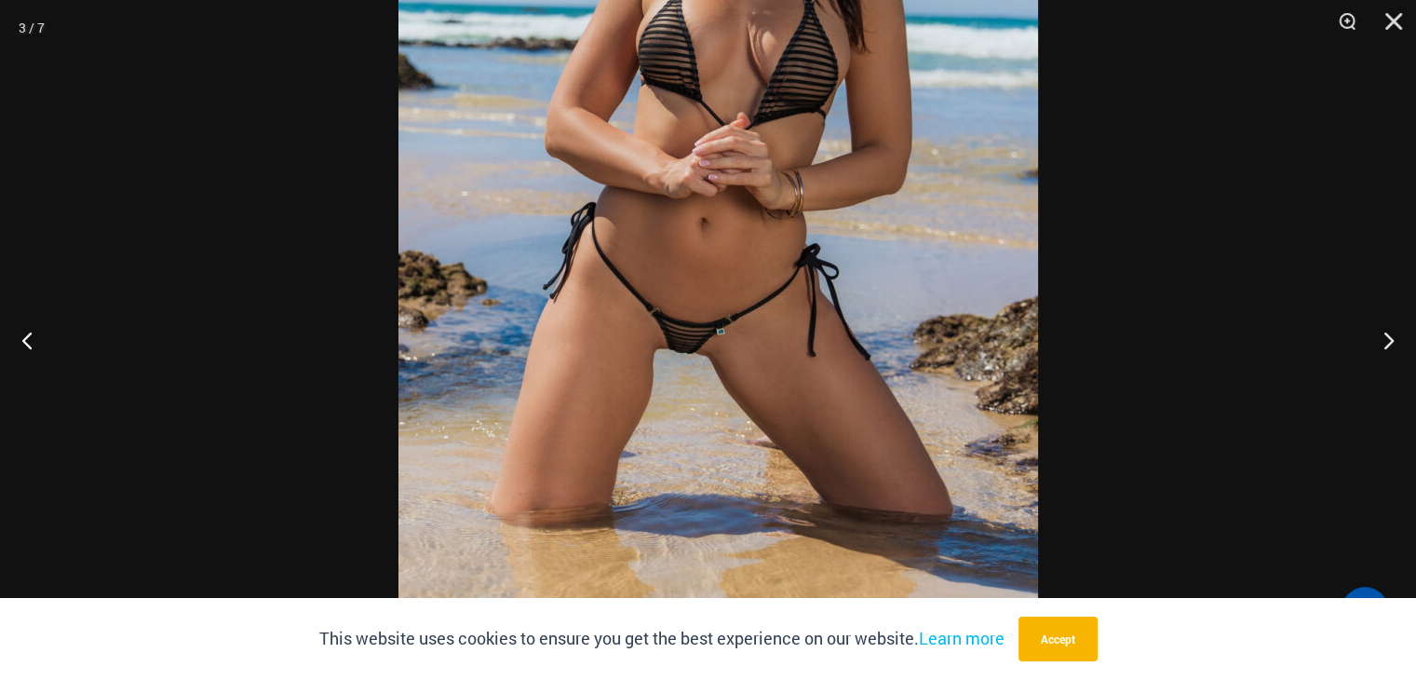
click at [808, 220] on img at bounding box center [718, 137] width 640 height 959
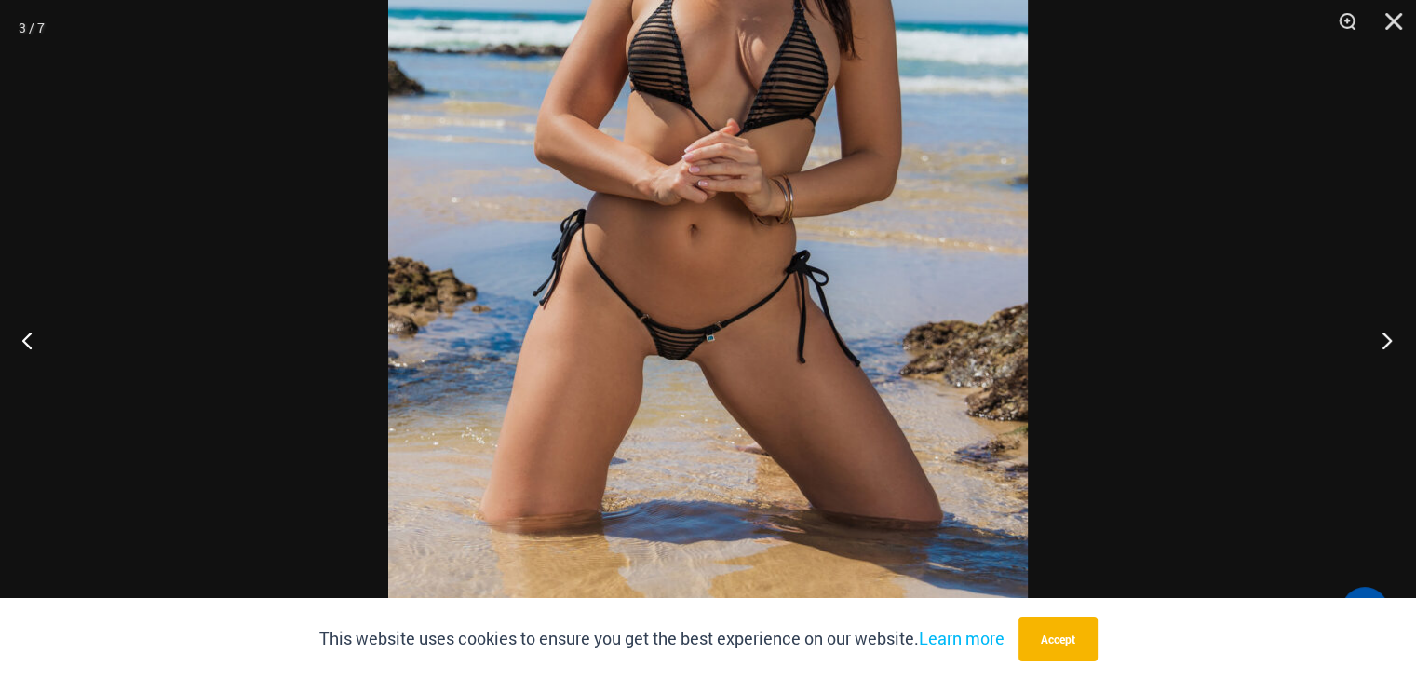
click at [1391, 340] on button "Next" at bounding box center [1381, 339] width 70 height 93
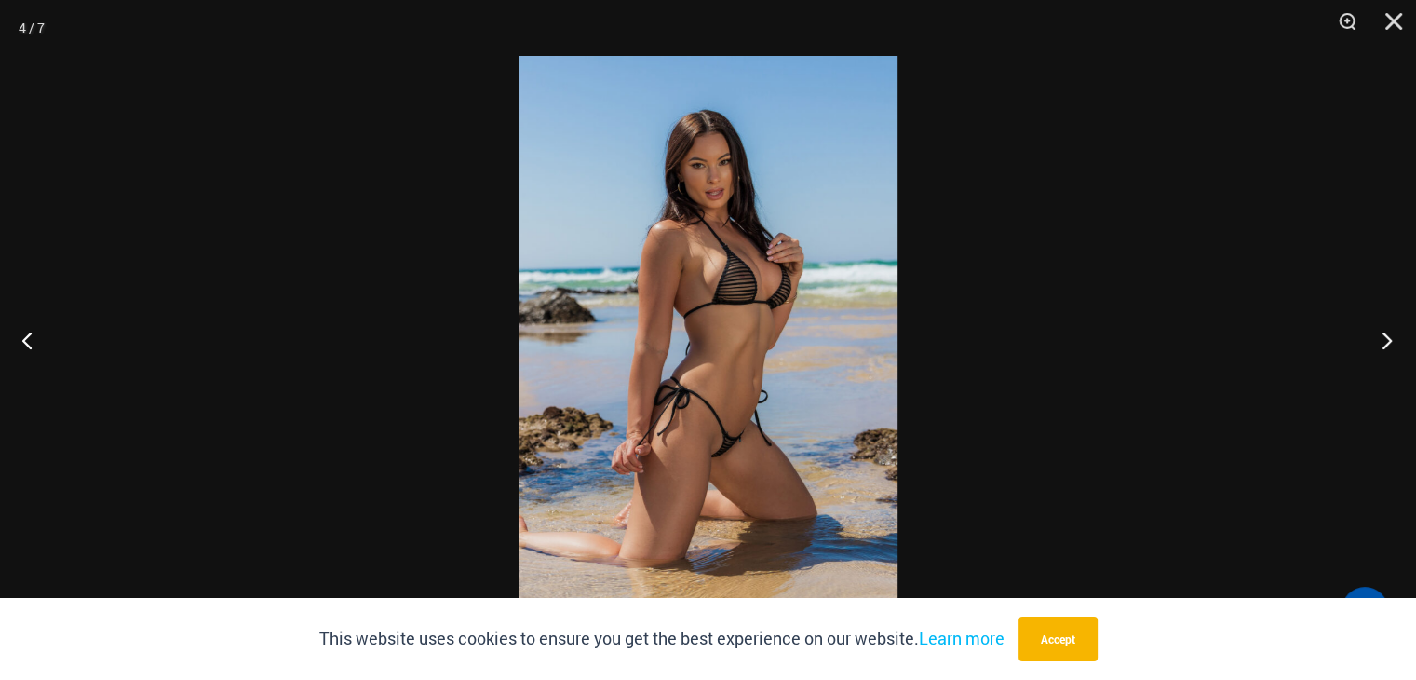
click at [1389, 337] on button "Next" at bounding box center [1381, 339] width 70 height 93
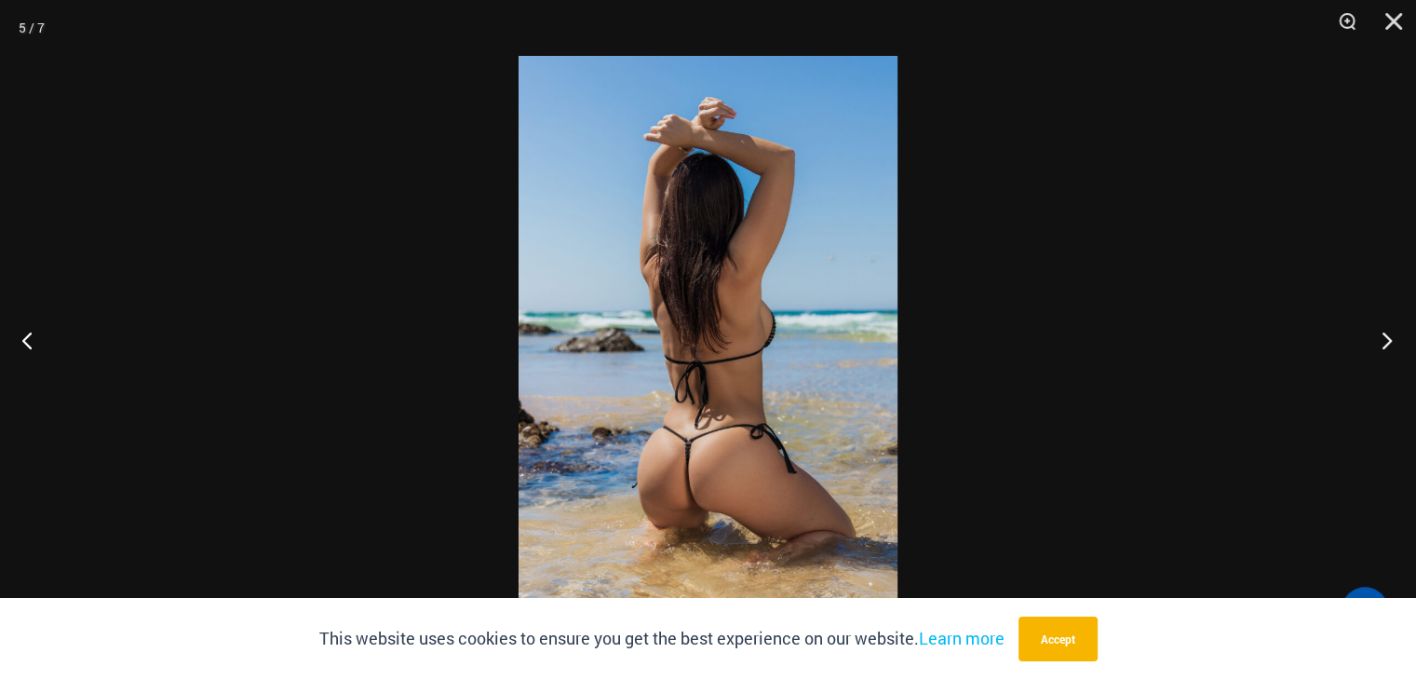
click at [1389, 337] on button "Next" at bounding box center [1381, 339] width 70 height 93
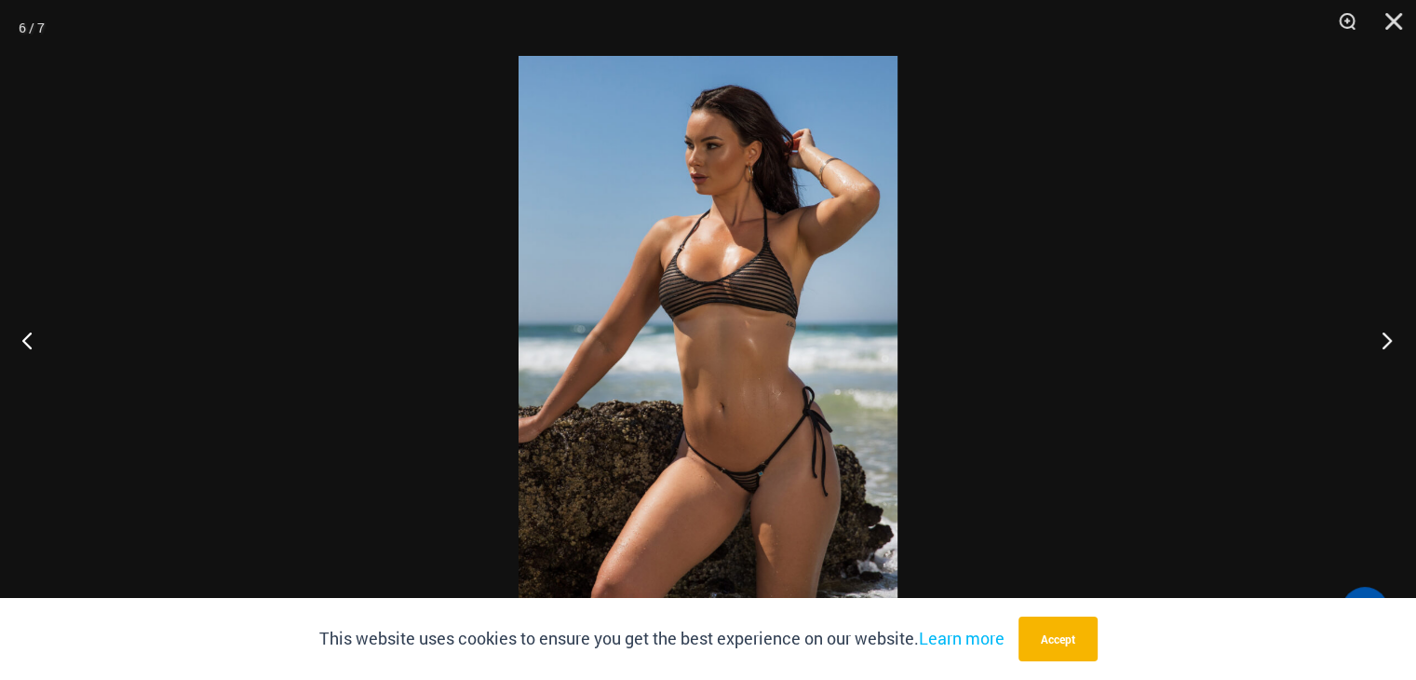
click at [1389, 336] on button "Next" at bounding box center [1381, 339] width 70 height 93
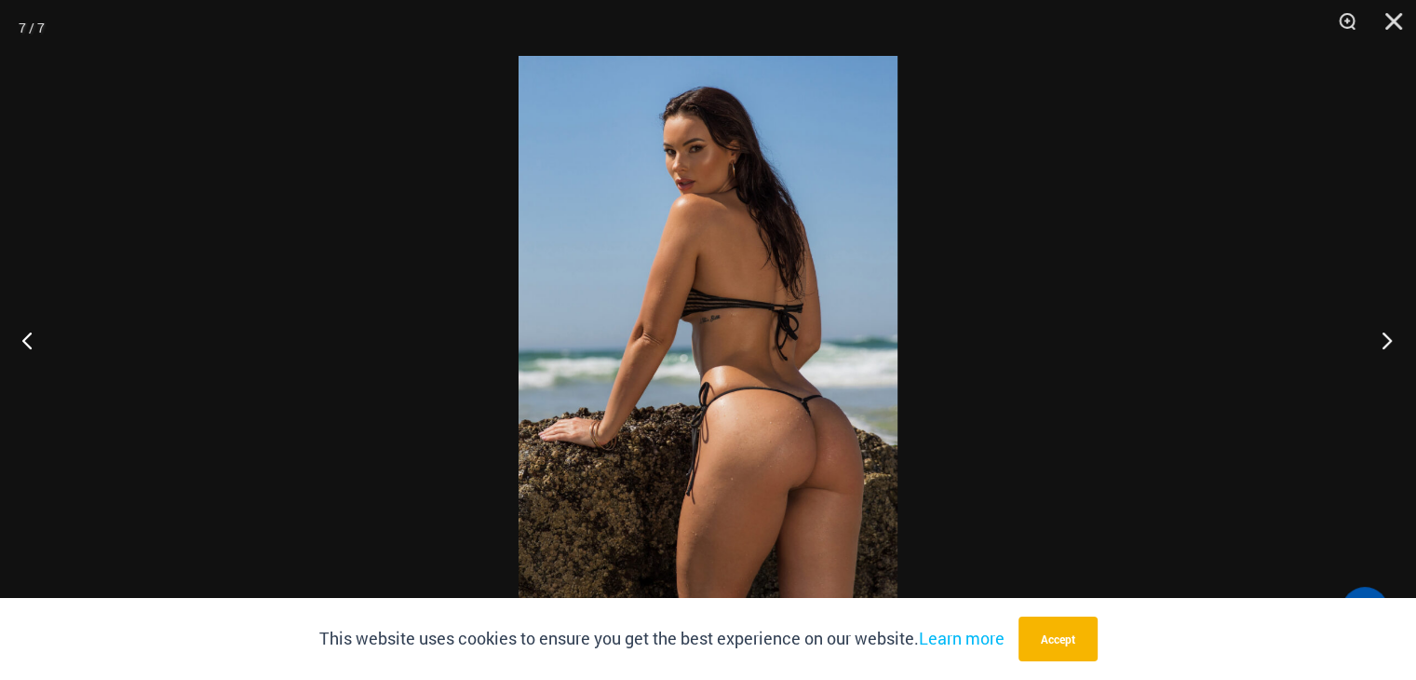
click at [1382, 342] on button "Next" at bounding box center [1381, 339] width 70 height 93
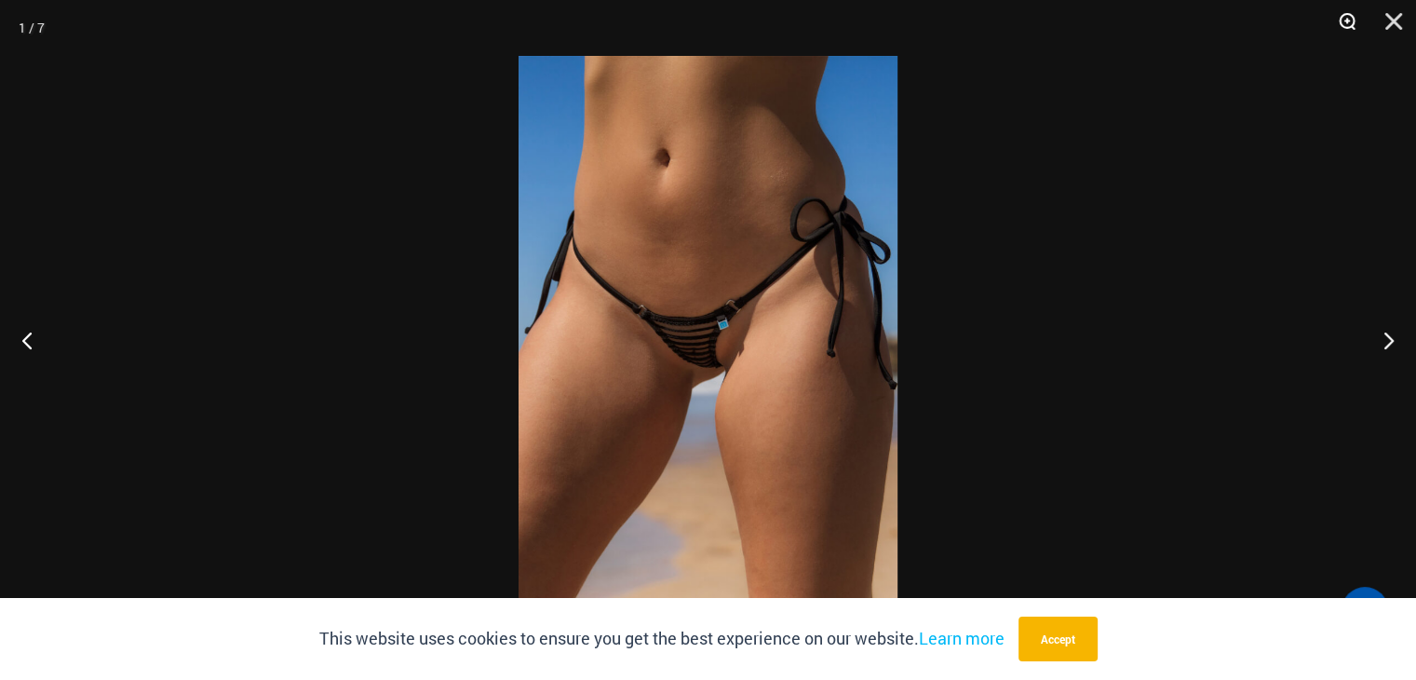
click at [1350, 20] on button "Zoom" at bounding box center [1340, 28] width 47 height 56
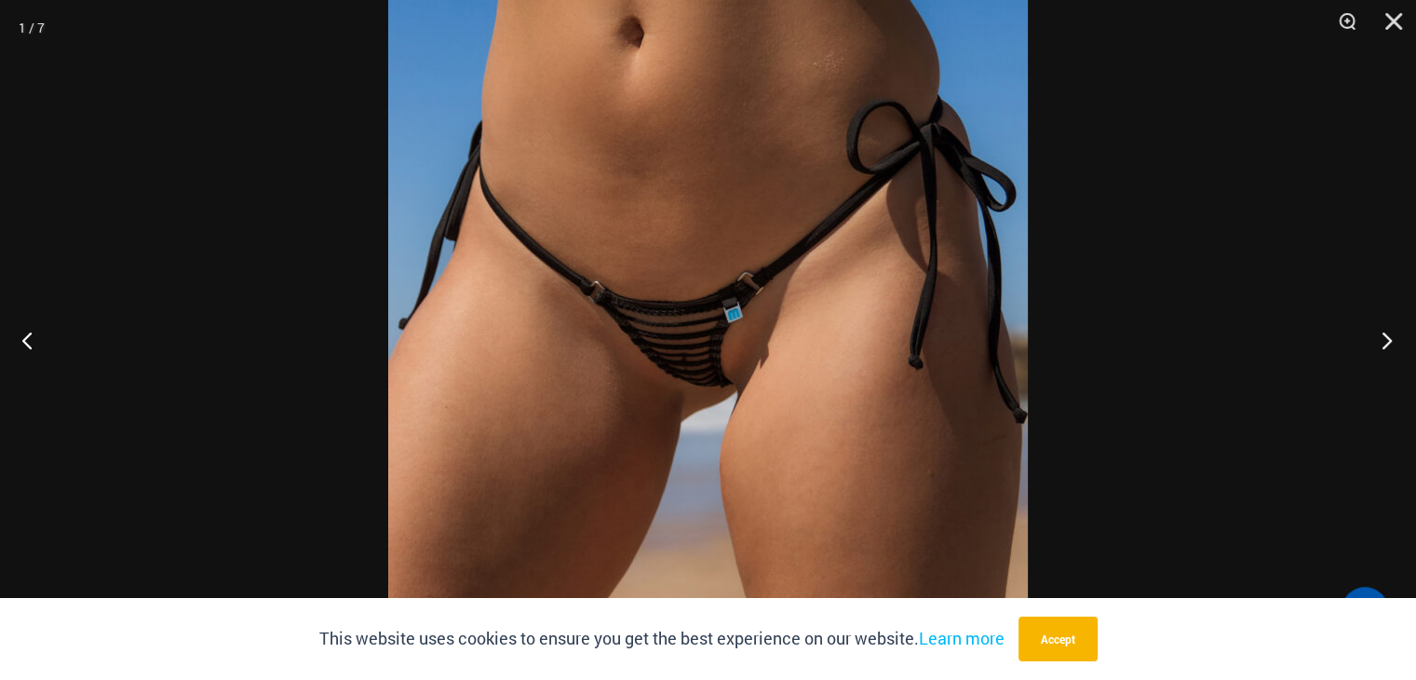
click at [1390, 344] on button "Next" at bounding box center [1381, 339] width 70 height 93
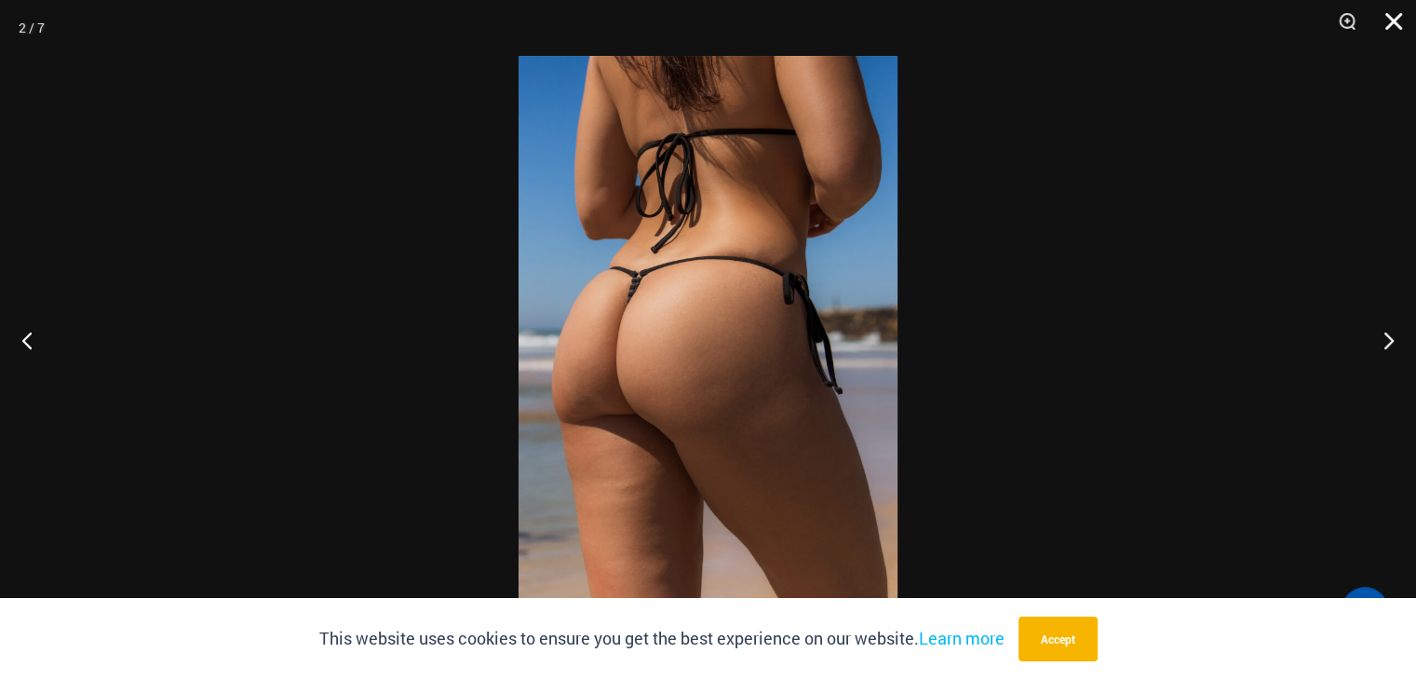
click at [1389, 16] on button "Close" at bounding box center [1387, 28] width 47 height 56
